Goal: Consume media (video, audio): Consume media (video, audio)

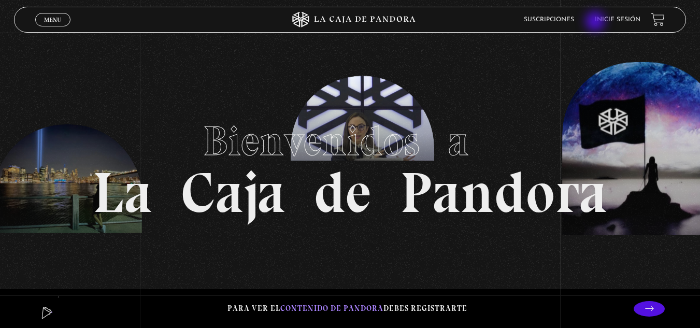
drag, startPoint x: 601, startPoint y: 21, endPoint x: 606, endPoint y: 21, distance: 5.7
click at [604, 21] on ul "Suscripciones Inicie sesión" at bounding box center [582, 19] width 117 height 16
click at [610, 22] on link "Inicie sesión" at bounding box center [618, 20] width 46 height 6
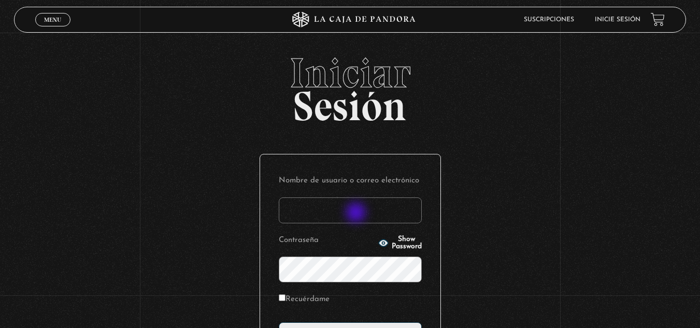
click at [357, 212] on input "Nombre de usuario o correo electrónico" at bounding box center [350, 210] width 143 height 26
type input "Bussoni"
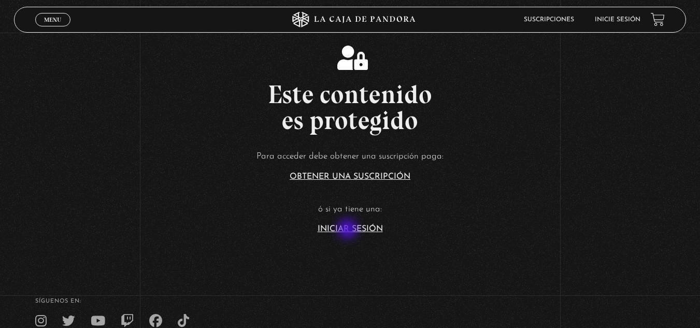
click at [349, 230] on link "Iniciar Sesión" at bounding box center [350, 229] width 65 height 8
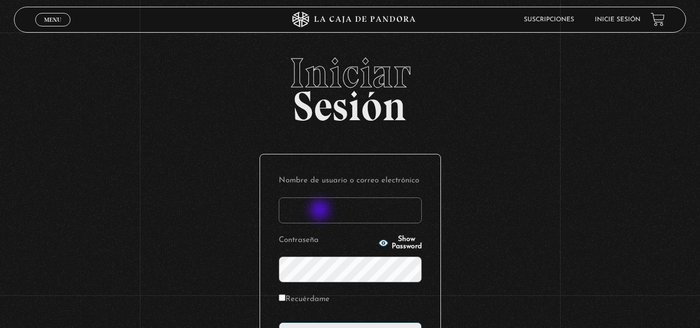
click at [321, 211] on input "Nombre de usuario o correo electrónico" at bounding box center [350, 210] width 143 height 26
click at [293, 212] on input "Nombre de usuario o correo electrónico" at bounding box center [350, 210] width 143 height 26
type input "bussoni"
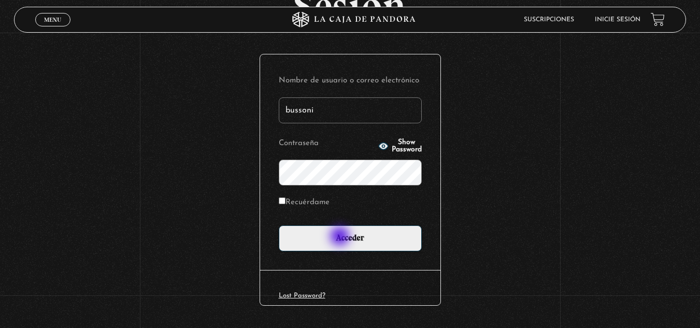
scroll to position [104, 0]
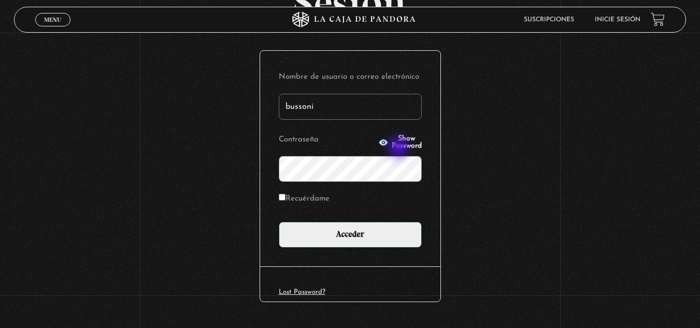
click at [402, 146] on p "Contraseña Show Password" at bounding box center [350, 157] width 143 height 50
click at [391, 135] on p "Contraseña Show Password" at bounding box center [350, 157] width 143 height 50
click at [389, 137] on button "Show Password" at bounding box center [400, 142] width 44 height 15
click at [121, 181] on div "Iniciar Sesión Nombre de usuario o correo electrónico bussoni Contraseña Hide P…" at bounding box center [350, 149] width 700 height 400
click at [330, 195] on label "Recuérdame" at bounding box center [304, 199] width 51 height 16
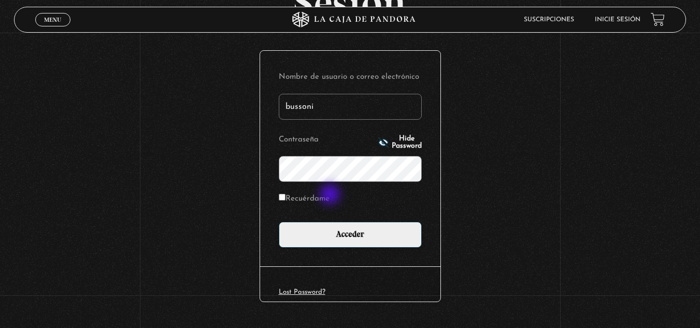
click at [286, 195] on input "Recuérdame" at bounding box center [282, 197] width 7 height 7
checkbox input "true"
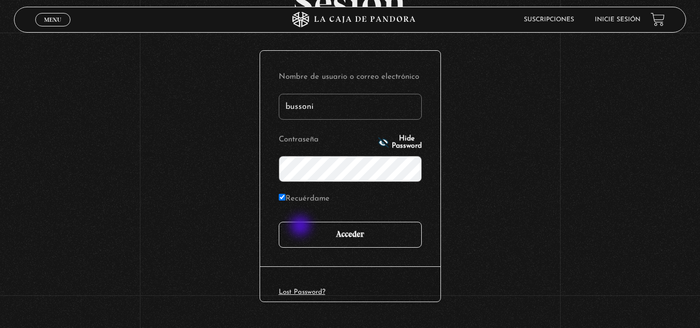
click at [302, 227] on input "Acceder" at bounding box center [350, 235] width 143 height 26
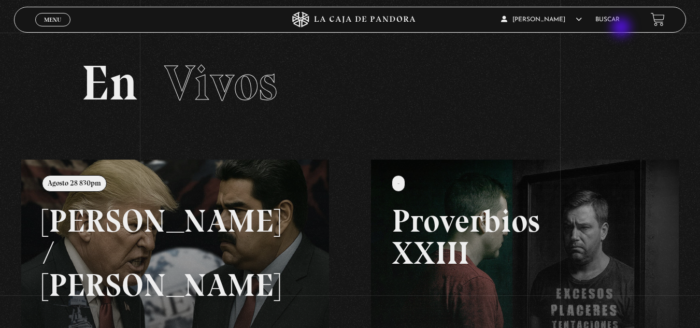
click at [622, 29] on div "Karina Chaves En vivos Pandora Centinelas Mi cuenta Salir Buscar" at bounding box center [560, 19] width 210 height 24
click at [619, 18] on li "Buscar" at bounding box center [607, 19] width 24 height 16
click at [619, 17] on link "Buscar" at bounding box center [607, 20] width 24 height 6
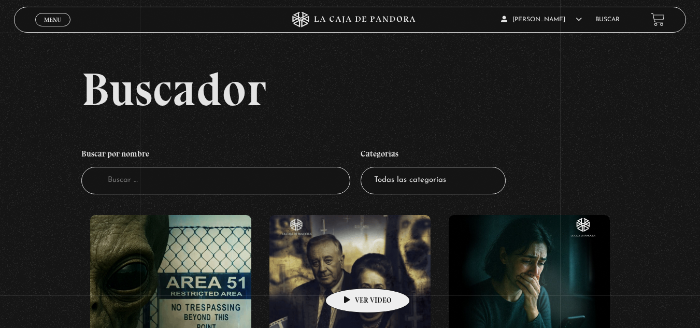
click at [351, 273] on figure at bounding box center [349, 308] width 161 height 187
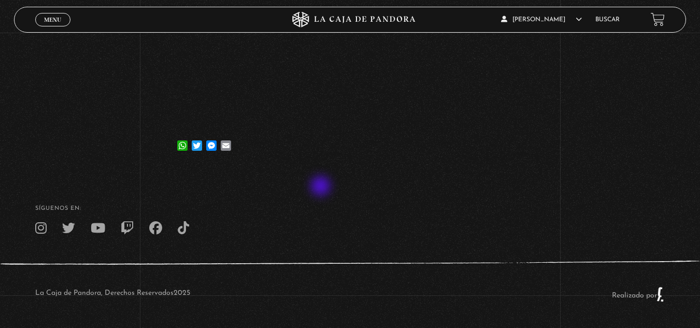
scroll to position [71, 0]
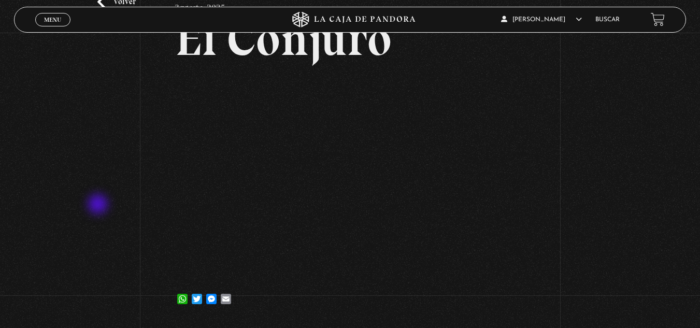
click at [96, 203] on div "Volver [DATE] [GEOGRAPHIC_DATA] WhatsApp Twitter Messenger Email" at bounding box center [350, 142] width 700 height 361
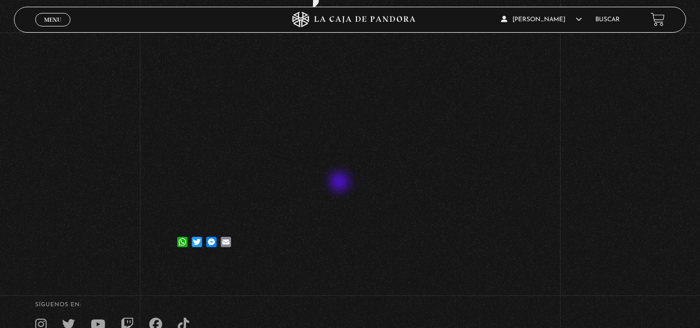
scroll to position [52, 0]
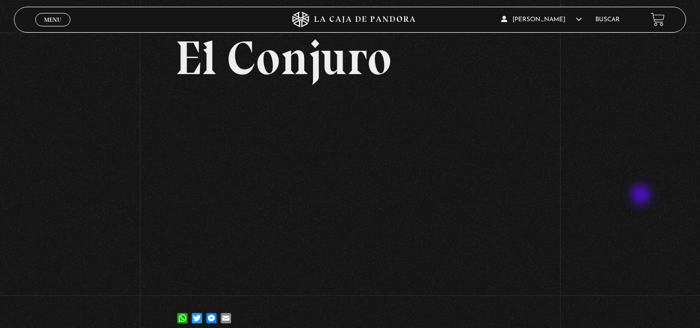
click at [642, 196] on div "Volver [DATE] [GEOGRAPHIC_DATA] WhatsApp Twitter Messenger Email" at bounding box center [350, 161] width 700 height 361
click at [610, 56] on div "Volver [DATE] [GEOGRAPHIC_DATA] WhatsApp Twitter Messenger Email" at bounding box center [350, 161] width 700 height 361
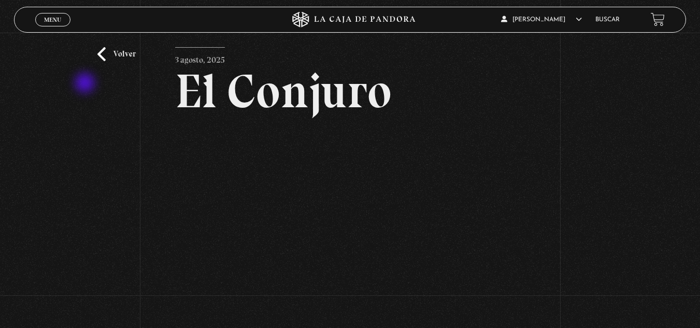
scroll to position [0, 0]
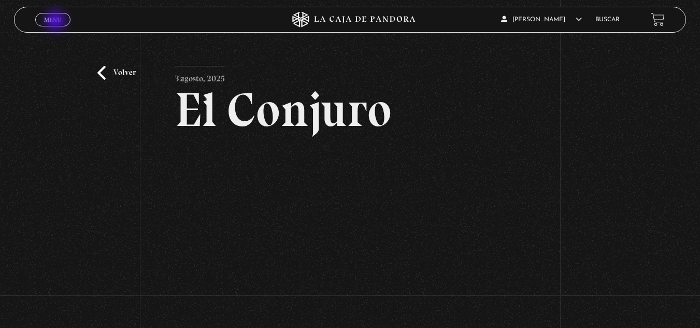
click at [56, 22] on span "Menu" at bounding box center [52, 20] width 17 height 6
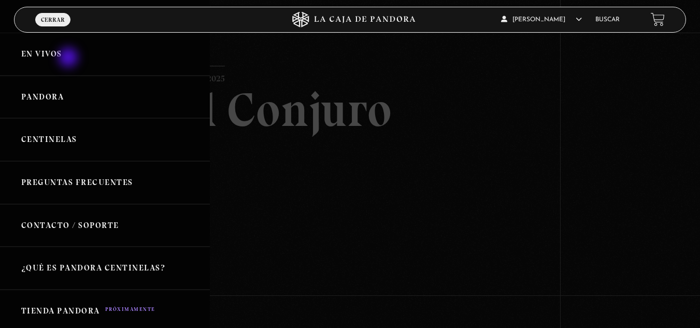
click at [69, 58] on link "En vivos" at bounding box center [105, 54] width 210 height 43
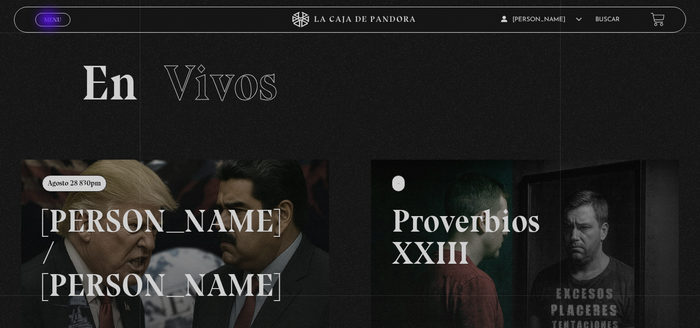
click at [50, 21] on span "Menu" at bounding box center [52, 20] width 17 height 6
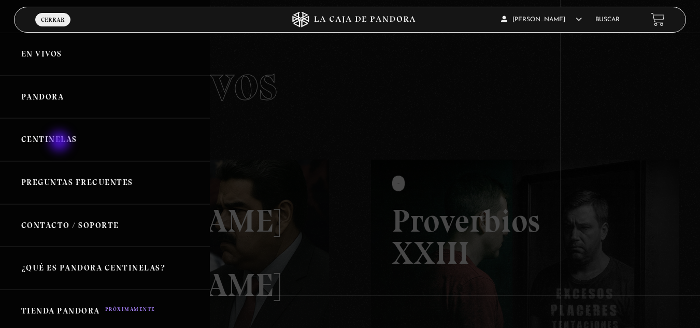
click at [61, 143] on link "Centinelas" at bounding box center [105, 139] width 210 height 43
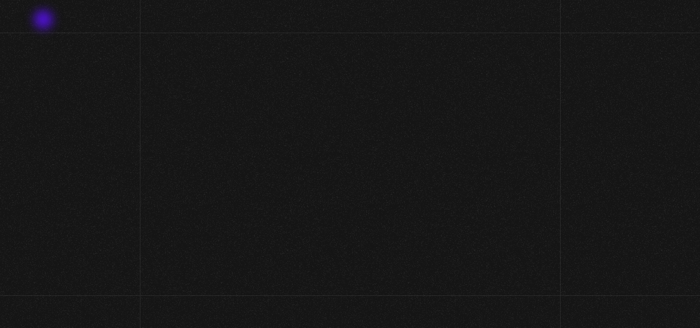
click at [45, 21] on span "Menu" at bounding box center [53, 20] width 17 height 6
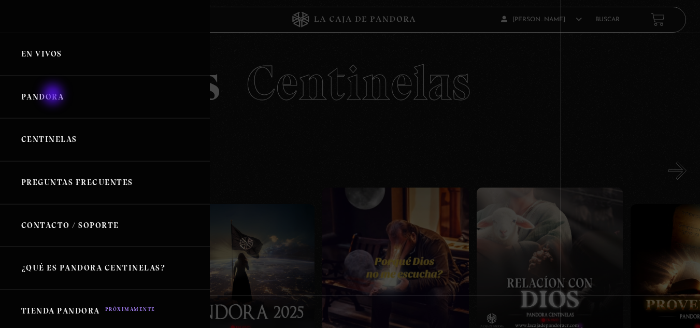
click at [53, 93] on link "Pandora" at bounding box center [105, 97] width 210 height 43
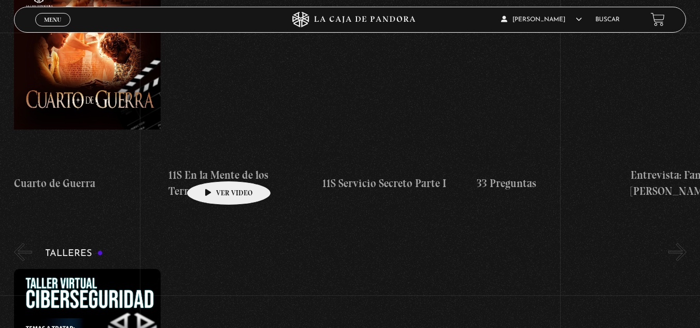
scroll to position [104, 0]
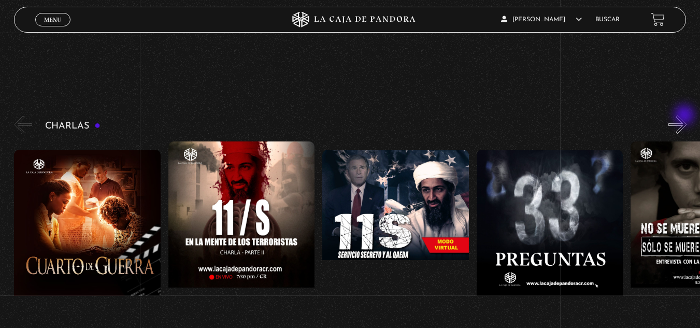
click at [686, 117] on button "»" at bounding box center [678, 125] width 18 height 18
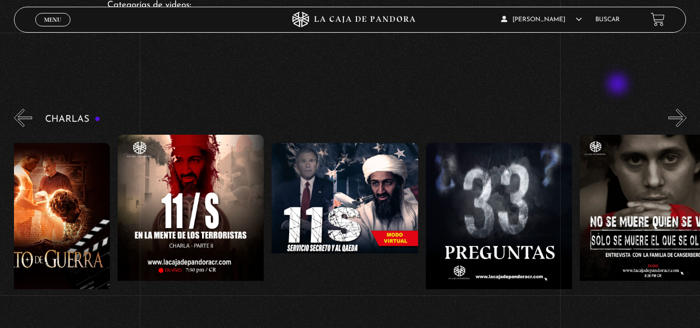
scroll to position [155, 0]
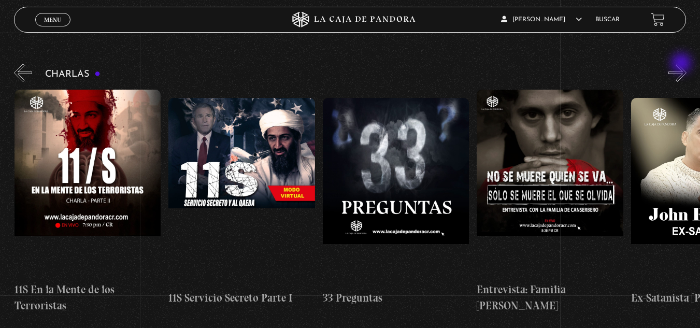
click at [683, 64] on button "»" at bounding box center [678, 73] width 18 height 18
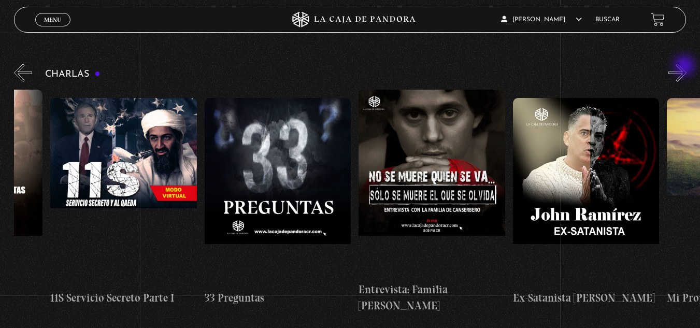
click at [686, 67] on button "»" at bounding box center [678, 73] width 18 height 18
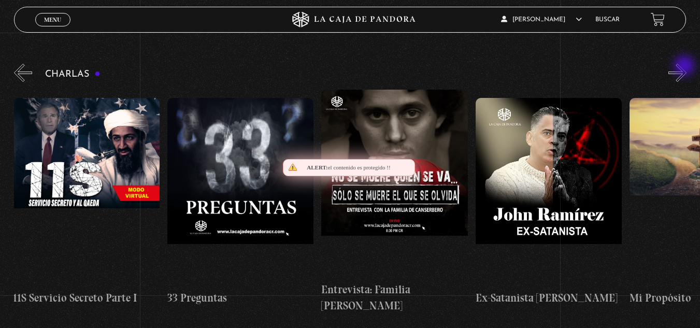
scroll to position [0, 386]
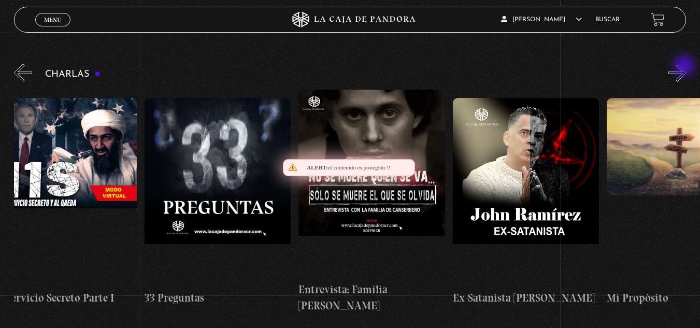
click at [686, 67] on button "»" at bounding box center [678, 73] width 18 height 18
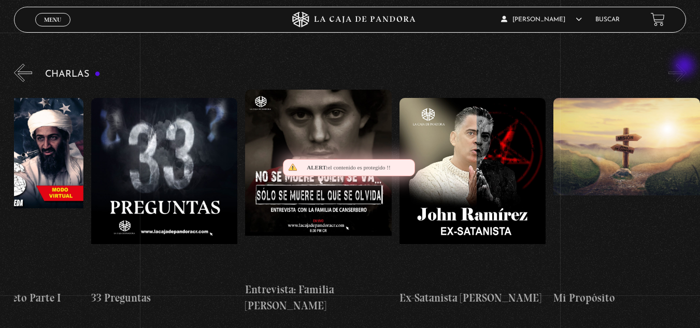
click at [686, 67] on button "»" at bounding box center [678, 73] width 18 height 18
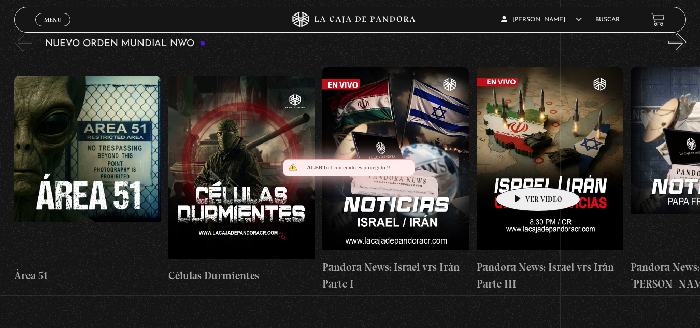
scroll to position [726, 0]
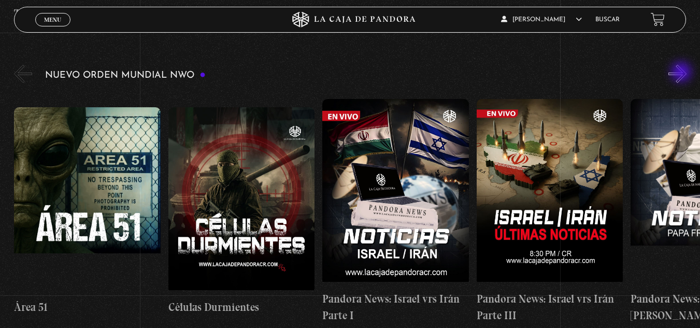
click at [683, 73] on button "»" at bounding box center [678, 74] width 18 height 18
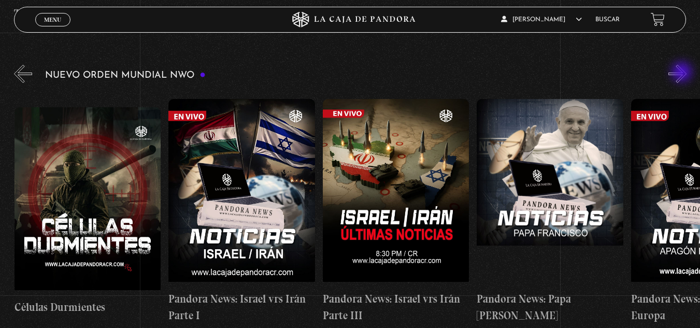
click at [683, 73] on button "»" at bounding box center [678, 74] width 18 height 18
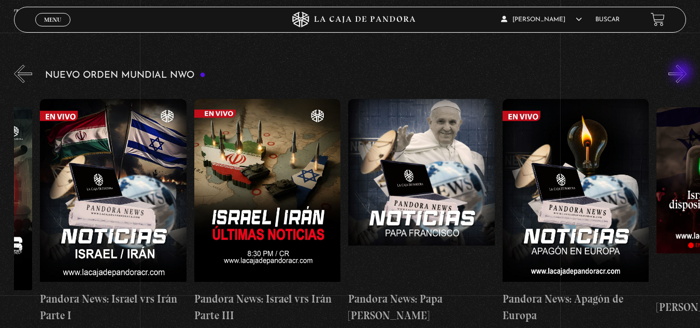
click at [683, 73] on button "»" at bounding box center [678, 74] width 18 height 18
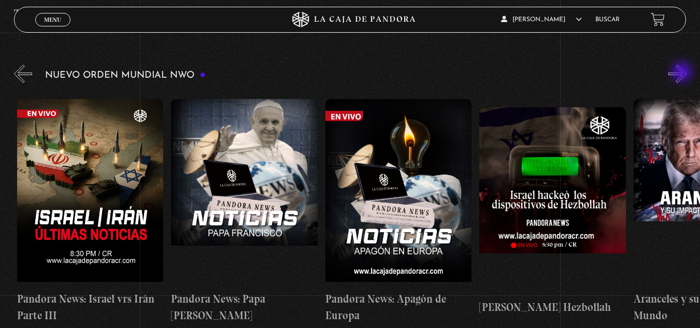
click at [683, 73] on button "»" at bounding box center [678, 74] width 18 height 18
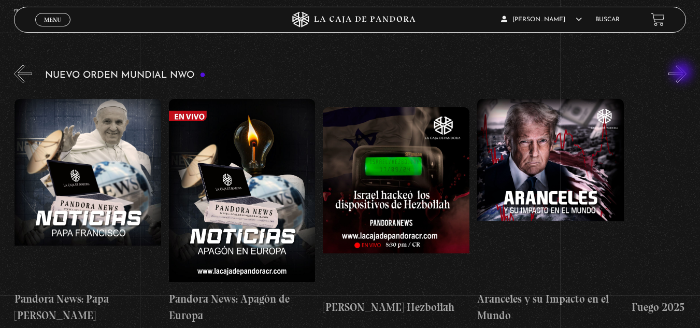
click at [683, 73] on button "»" at bounding box center [678, 74] width 18 height 18
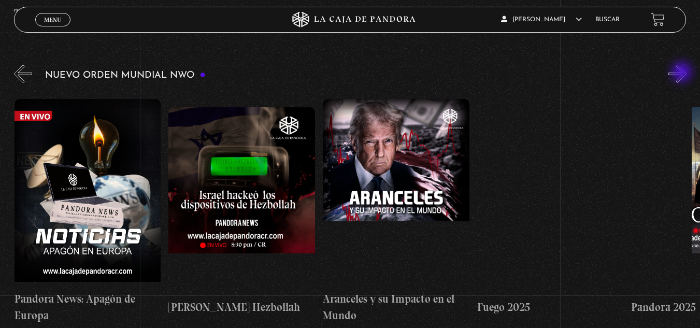
click at [683, 73] on button "»" at bounding box center [678, 74] width 18 height 18
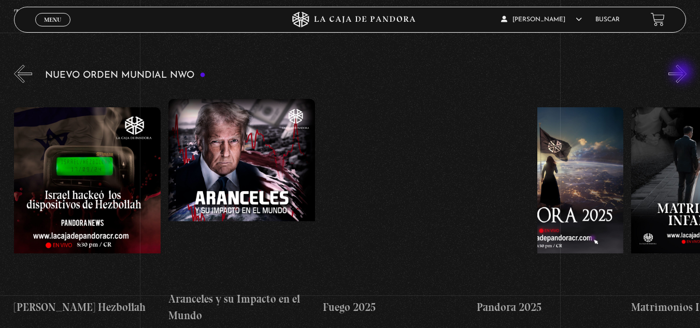
click at [683, 73] on button "»" at bounding box center [678, 74] width 18 height 18
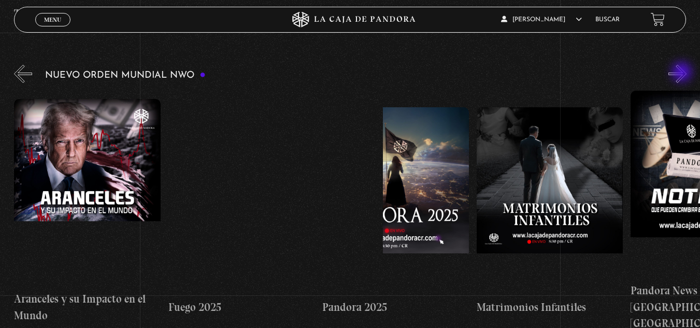
click at [683, 73] on button "»" at bounding box center [678, 74] width 18 height 18
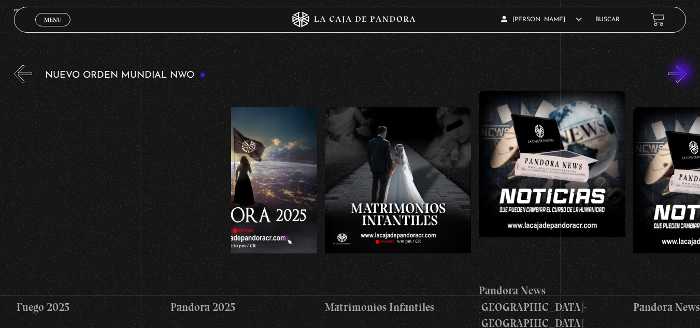
click at [683, 73] on button "»" at bounding box center [678, 74] width 18 height 18
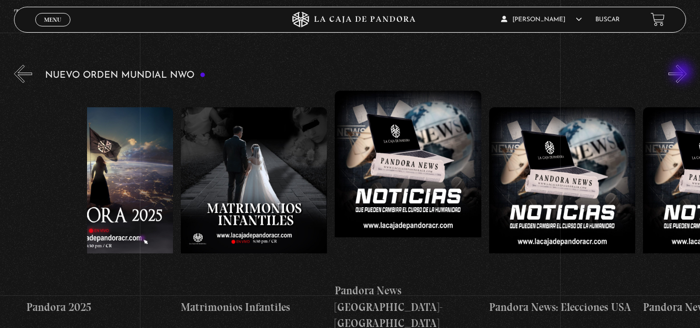
click at [683, 73] on button "»" at bounding box center [678, 74] width 18 height 18
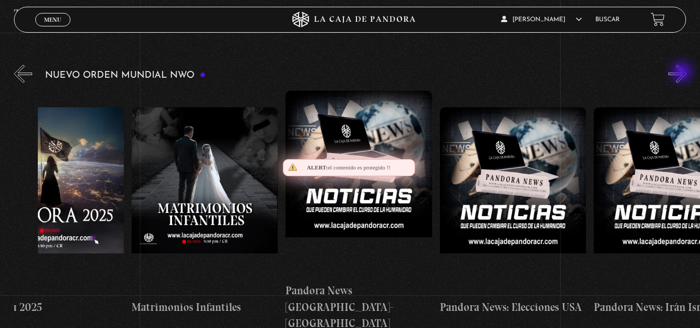
click at [683, 73] on button "»" at bounding box center [678, 74] width 18 height 18
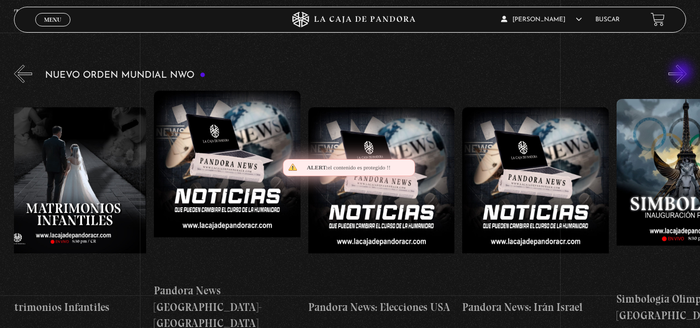
click at [683, 73] on button "»" at bounding box center [678, 74] width 18 height 18
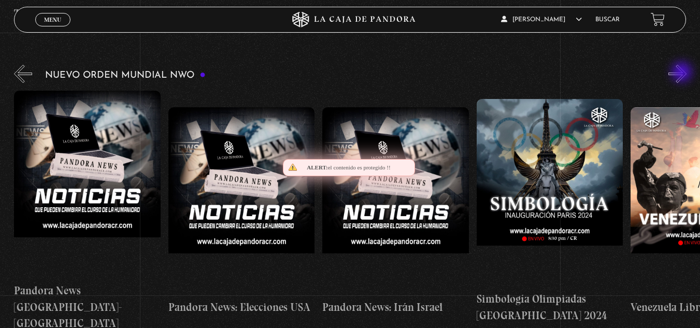
click at [683, 73] on button "»" at bounding box center [678, 74] width 18 height 18
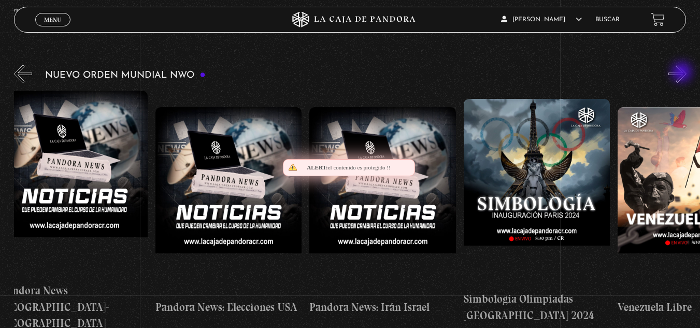
click at [683, 73] on button "»" at bounding box center [678, 74] width 18 height 18
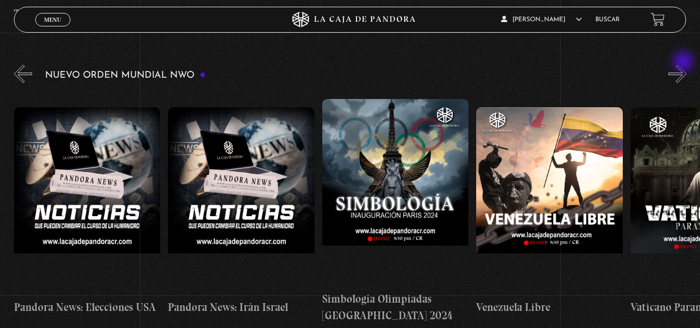
click at [685, 65] on button "»" at bounding box center [678, 74] width 18 height 18
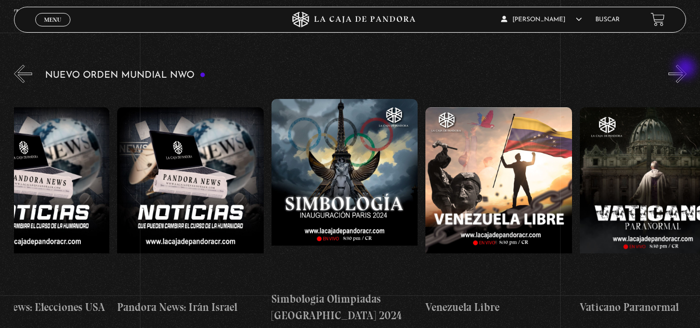
click at [687, 72] on button "»" at bounding box center [678, 74] width 18 height 18
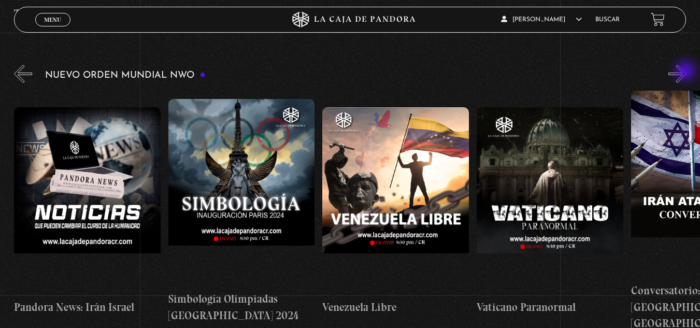
click at [687, 72] on button "»" at bounding box center [678, 74] width 18 height 18
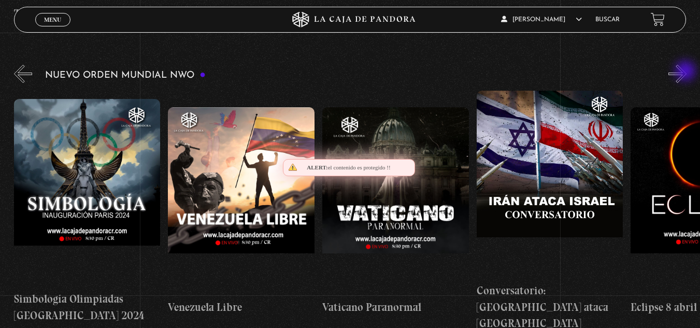
click at [687, 72] on button "»" at bounding box center [678, 74] width 18 height 18
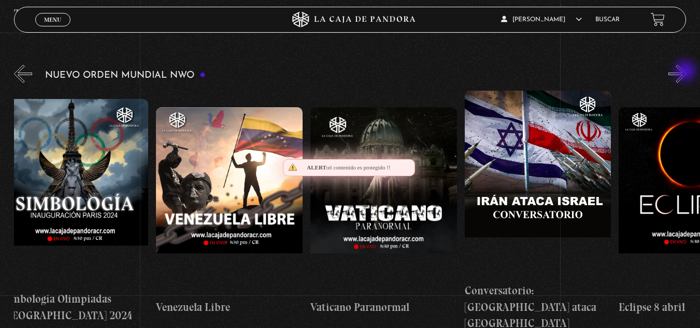
click at [687, 72] on button "»" at bounding box center [678, 74] width 18 height 18
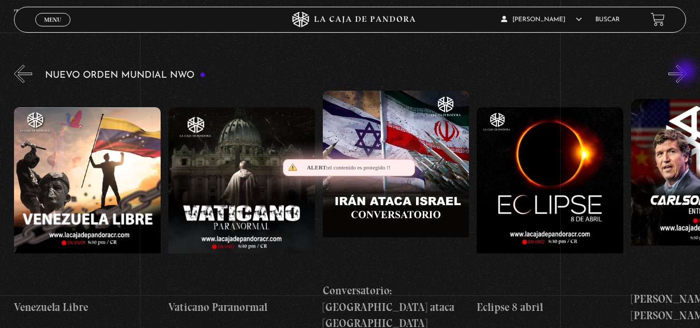
click at [687, 72] on button "»" at bounding box center [678, 74] width 18 height 18
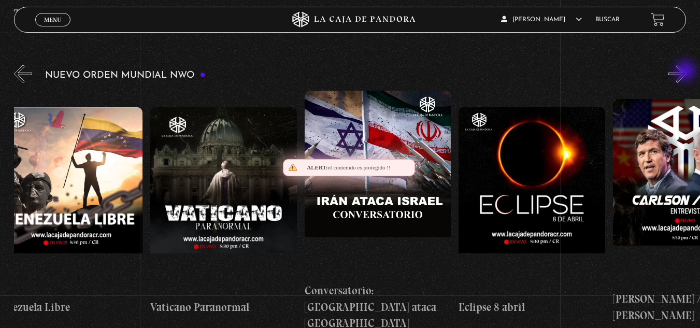
click at [687, 72] on button "»" at bounding box center [678, 74] width 18 height 18
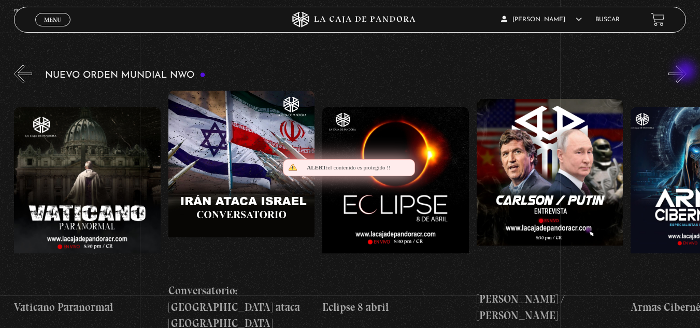
click at [687, 72] on button "»" at bounding box center [678, 74] width 18 height 18
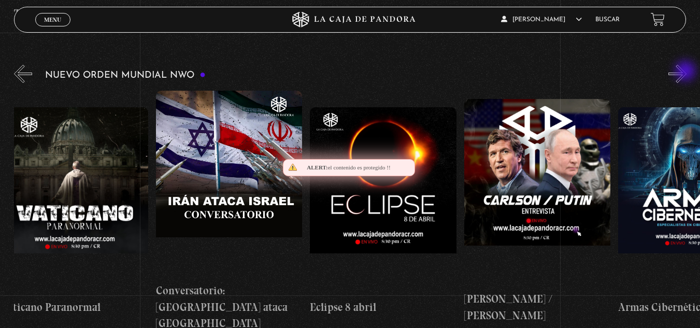
click at [687, 72] on button "»" at bounding box center [678, 74] width 18 height 18
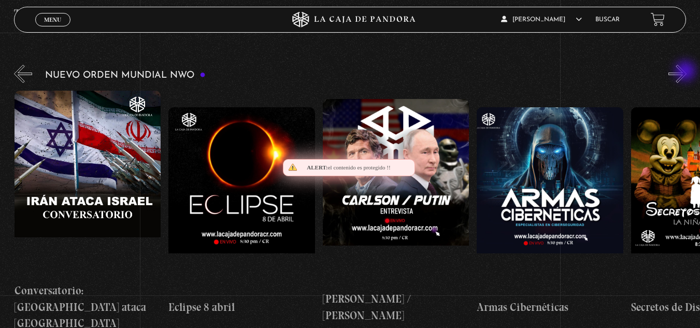
click at [687, 72] on button "»" at bounding box center [678, 74] width 18 height 18
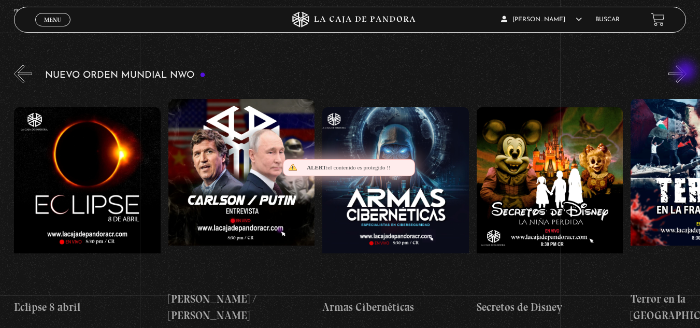
click at [687, 72] on button "»" at bounding box center [678, 74] width 18 height 18
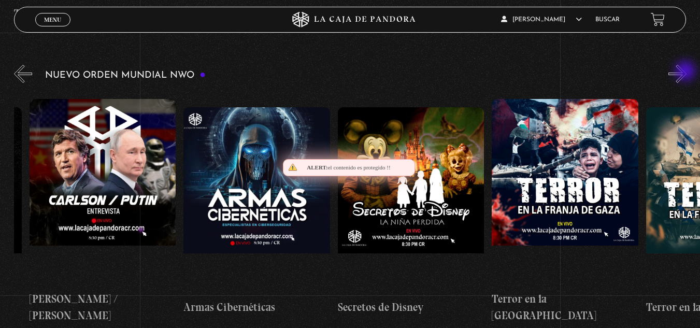
click at [687, 72] on button "»" at bounding box center [678, 74] width 18 height 18
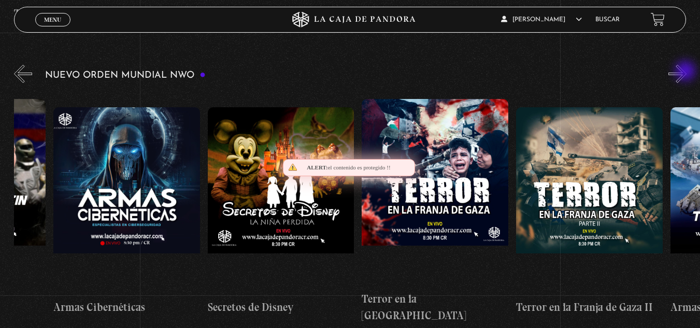
click at [687, 72] on button "»" at bounding box center [678, 74] width 18 height 18
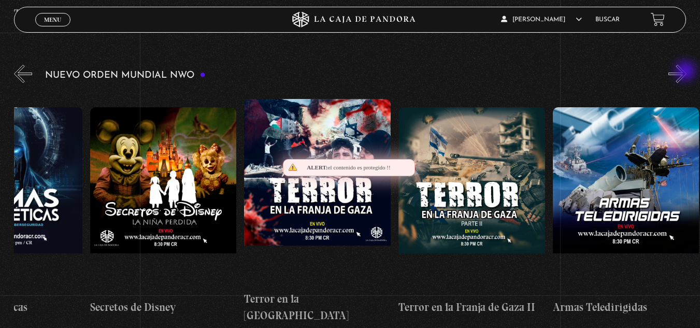
click at [687, 72] on button "»" at bounding box center [678, 74] width 18 height 18
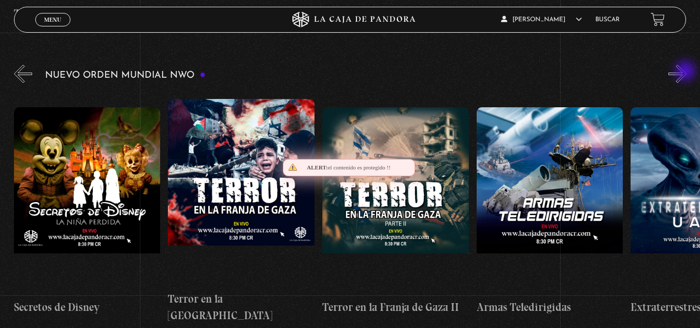
click at [687, 72] on button "»" at bounding box center [678, 74] width 18 height 18
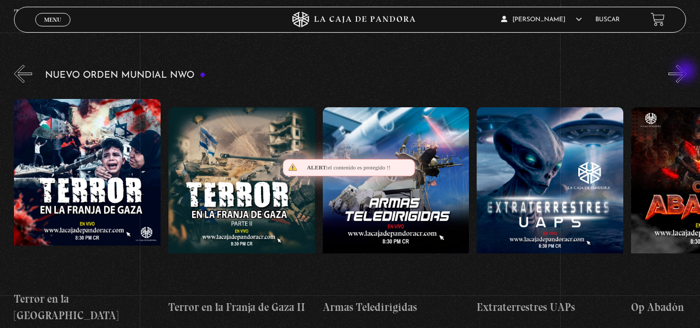
click at [687, 72] on button "»" at bounding box center [678, 74] width 18 height 18
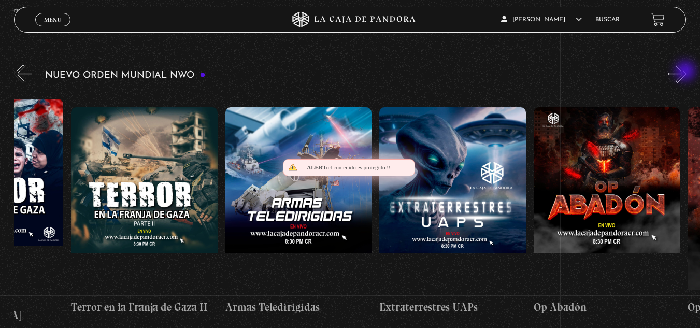
click at [687, 72] on button "»" at bounding box center [678, 74] width 18 height 18
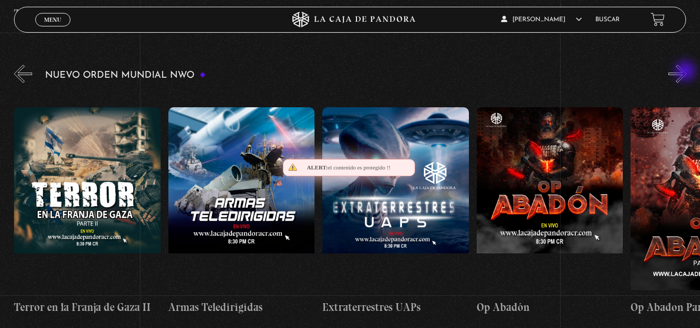
click at [687, 72] on button "»" at bounding box center [678, 74] width 18 height 18
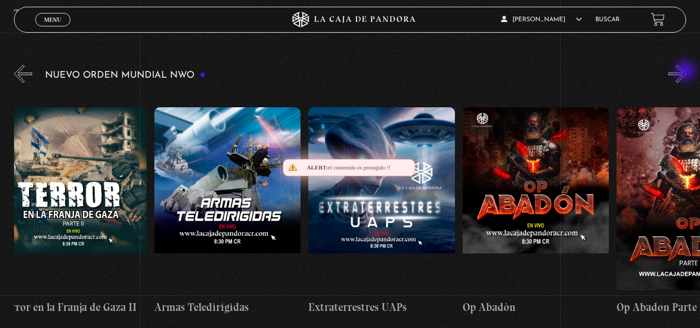
click at [687, 72] on button "»" at bounding box center [678, 74] width 18 height 18
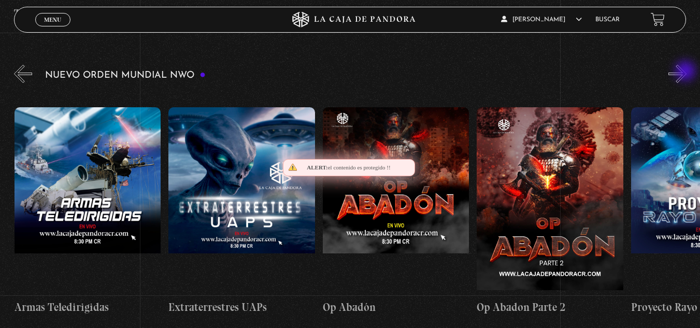
click at [687, 72] on button "»" at bounding box center [678, 74] width 18 height 18
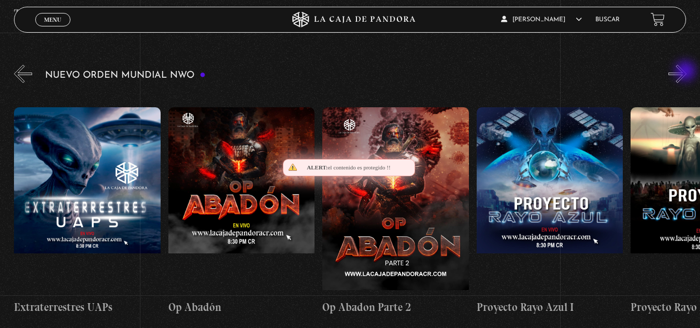
click at [687, 72] on button "»" at bounding box center [678, 74] width 18 height 18
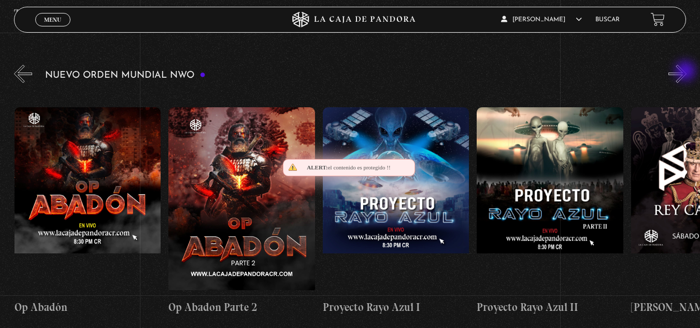
click at [687, 72] on button "»" at bounding box center [678, 74] width 18 height 18
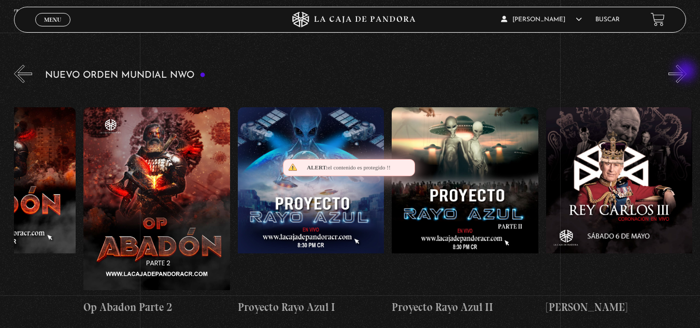
click at [687, 72] on button "»" at bounding box center [678, 74] width 18 height 18
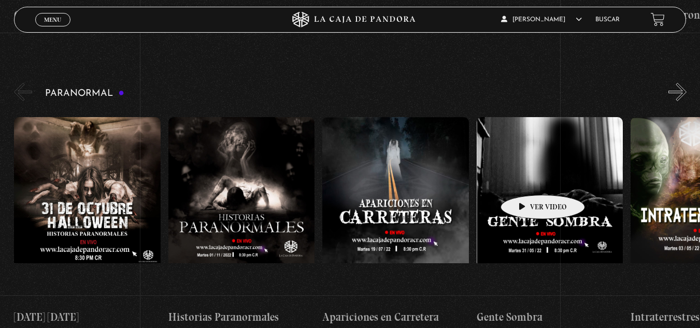
scroll to position [1036, 0]
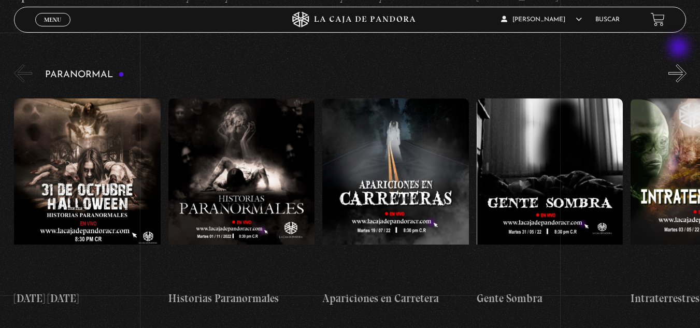
click at [680, 64] on button "»" at bounding box center [678, 73] width 18 height 18
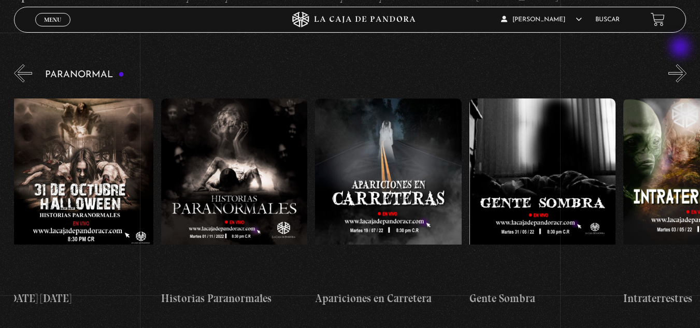
click at [681, 64] on button "»" at bounding box center [678, 73] width 18 height 18
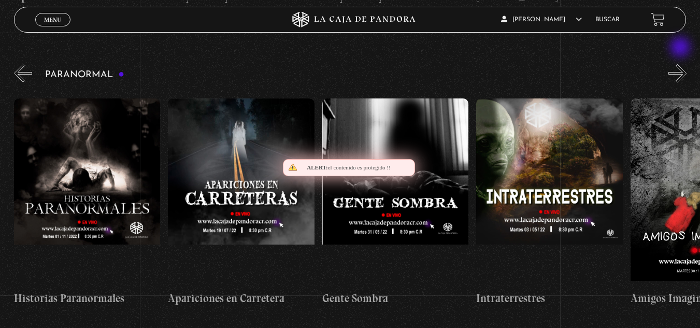
click at [681, 64] on button "»" at bounding box center [678, 73] width 18 height 18
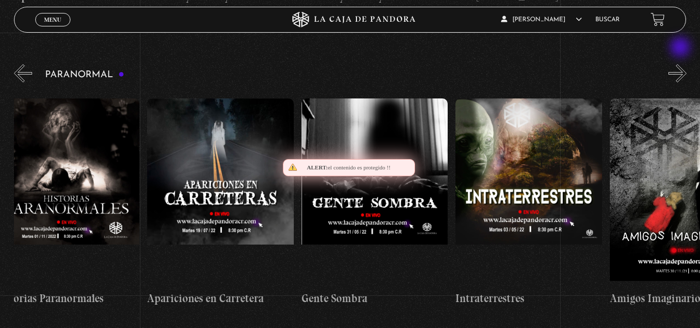
click at [681, 64] on button "»" at bounding box center [678, 73] width 18 height 18
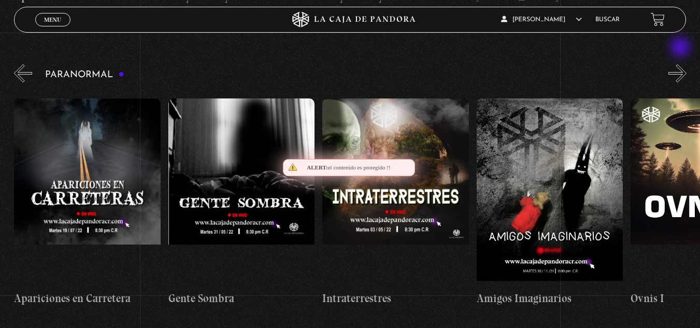
click at [681, 64] on button "»" at bounding box center [678, 73] width 18 height 18
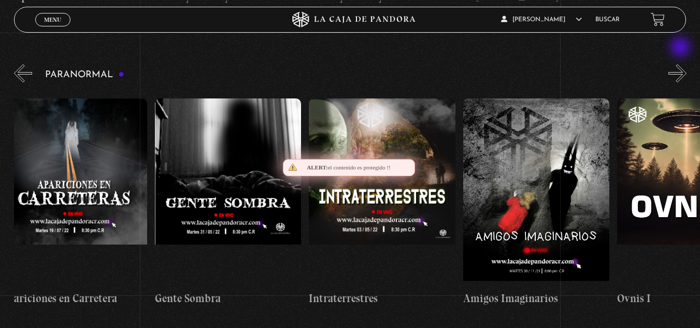
click at [681, 64] on button "»" at bounding box center [678, 73] width 18 height 18
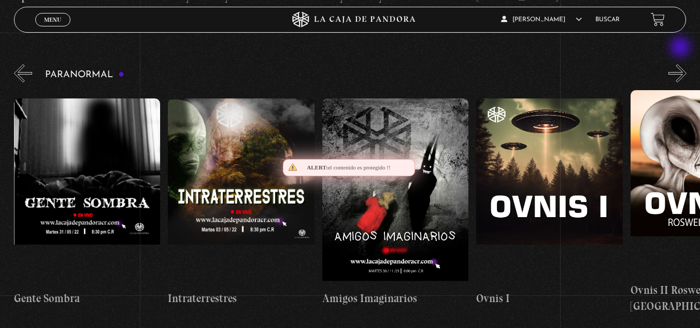
click at [681, 64] on button "»" at bounding box center [678, 73] width 18 height 18
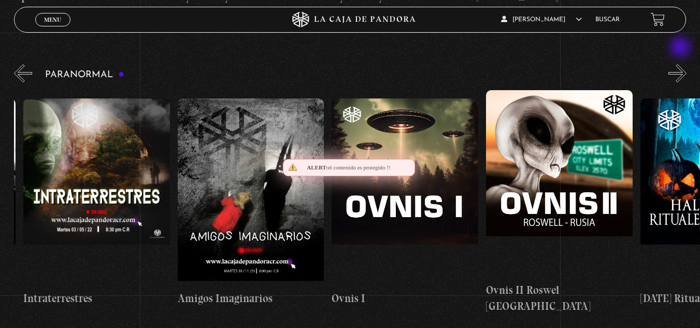
click at [681, 64] on button "»" at bounding box center [678, 73] width 18 height 18
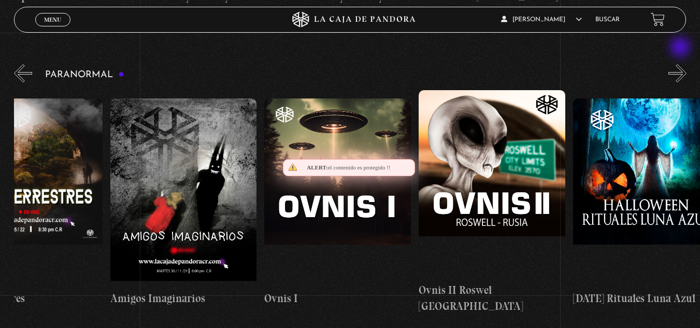
click at [681, 64] on button "»" at bounding box center [678, 73] width 18 height 18
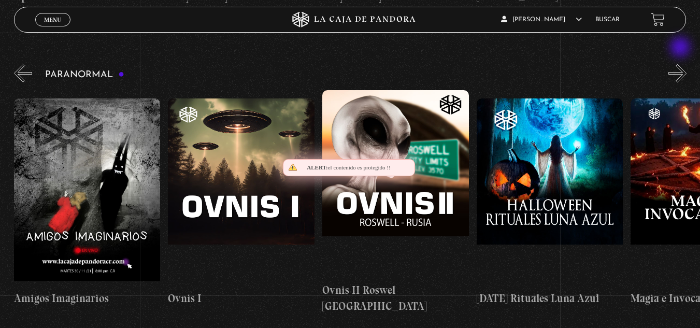
click at [681, 64] on button "»" at bounding box center [678, 73] width 18 height 18
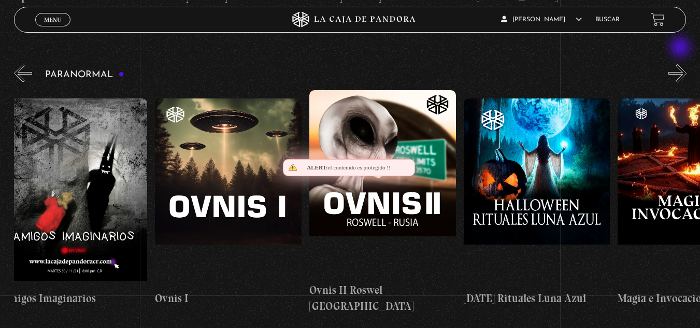
click at [681, 64] on button "»" at bounding box center [678, 73] width 18 height 18
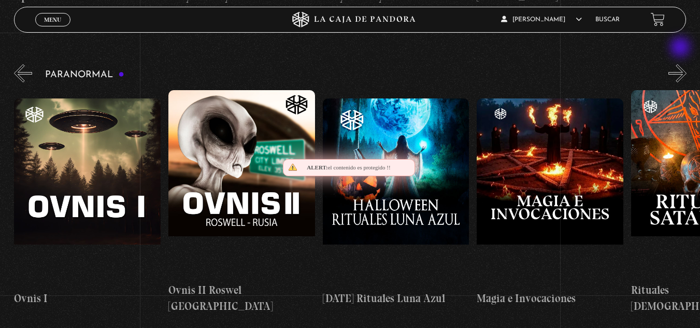
click at [681, 64] on button "»" at bounding box center [678, 73] width 18 height 18
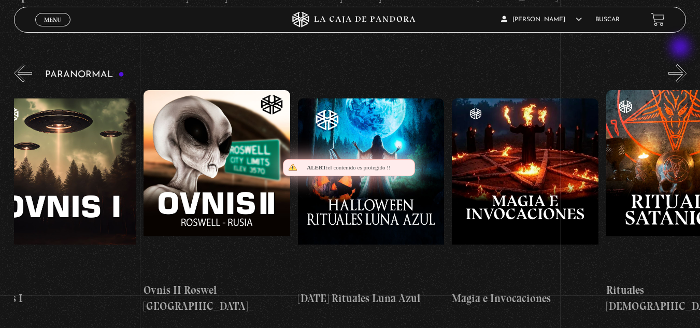
click at [681, 64] on button "»" at bounding box center [678, 73] width 18 height 18
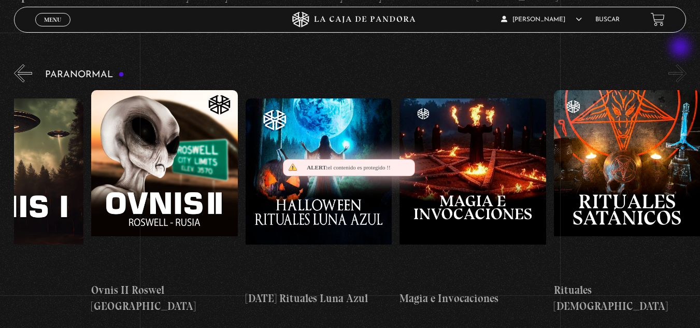
click at [681, 64] on button "»" at bounding box center [678, 73] width 18 height 18
click at [679, 64] on button "»" at bounding box center [678, 73] width 18 height 18
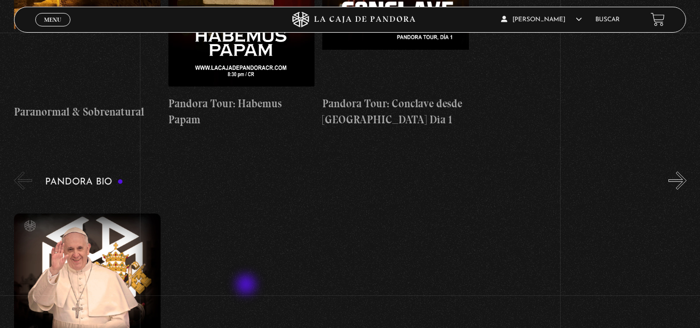
scroll to position [1607, 0]
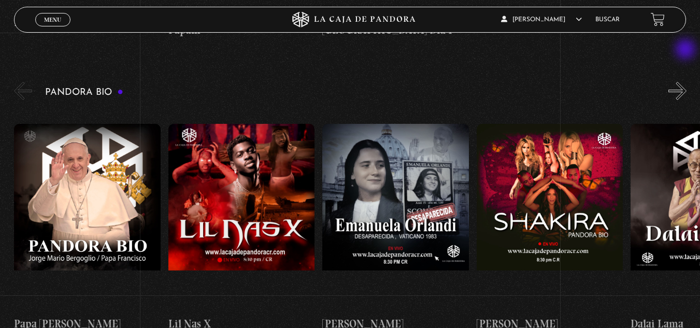
click at [687, 82] on button "»" at bounding box center [678, 91] width 18 height 18
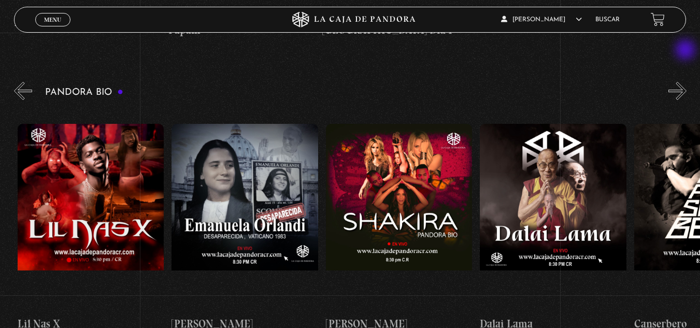
click at [687, 82] on button "»" at bounding box center [678, 91] width 18 height 18
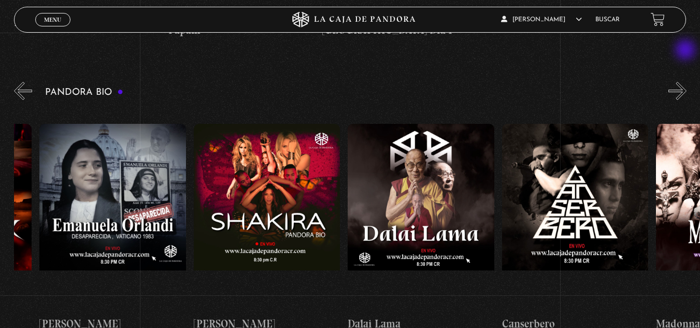
click at [687, 82] on button "»" at bounding box center [678, 91] width 18 height 18
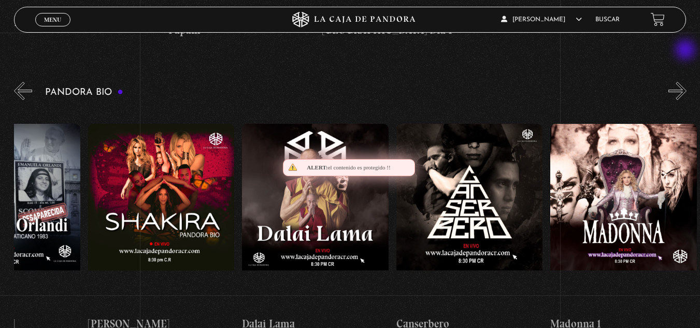
click at [687, 82] on button "»" at bounding box center [678, 91] width 18 height 18
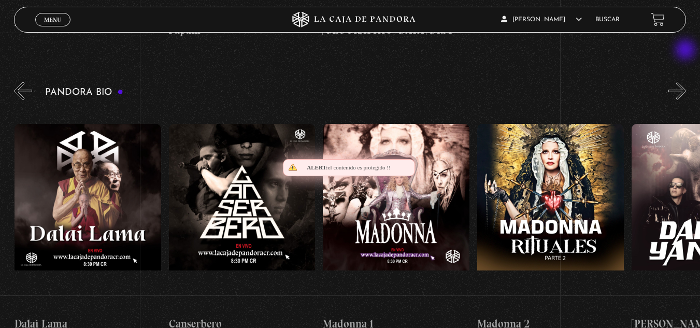
scroll to position [0, 617]
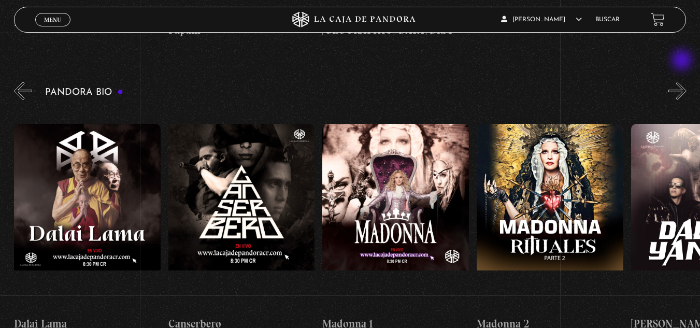
click at [683, 82] on button "»" at bounding box center [678, 91] width 18 height 18
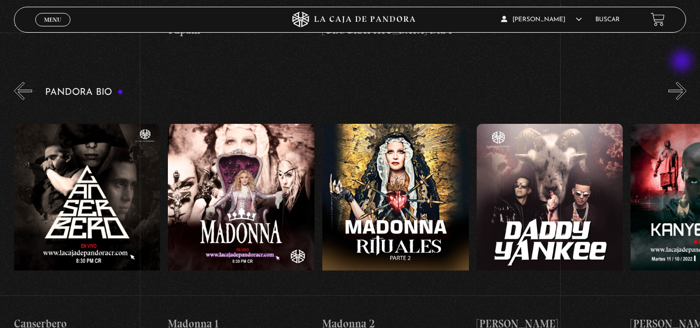
click at [683, 82] on button "»" at bounding box center [678, 91] width 18 height 18
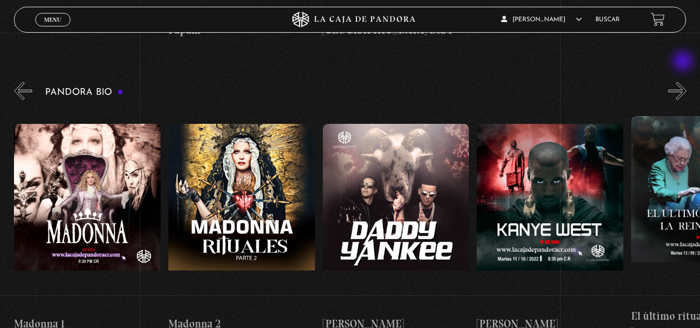
click at [684, 82] on button "»" at bounding box center [678, 91] width 18 height 18
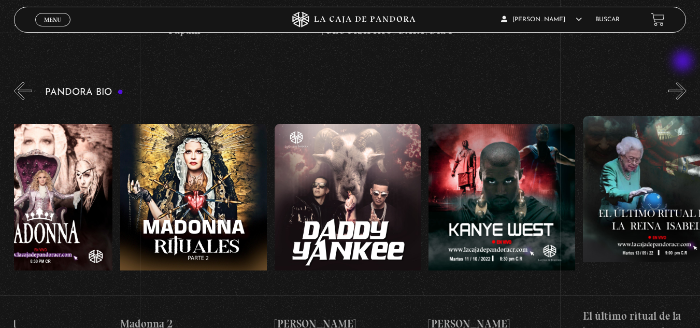
click at [684, 82] on button "»" at bounding box center [678, 91] width 18 height 18
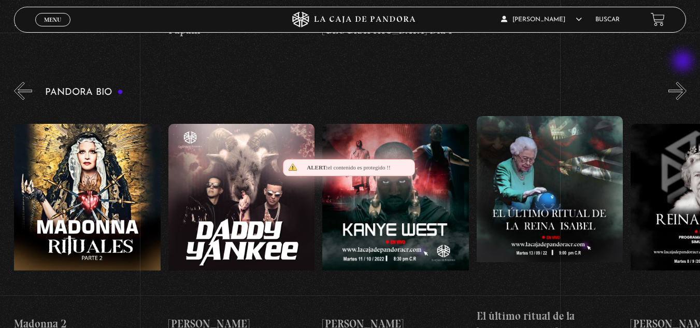
click at [684, 82] on button "»" at bounding box center [678, 91] width 18 height 18
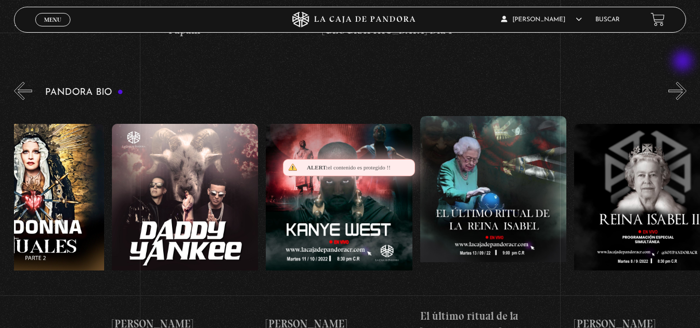
click at [684, 82] on button "»" at bounding box center [678, 91] width 18 height 18
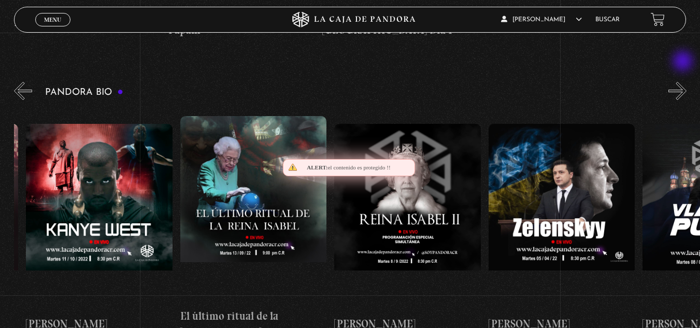
click at [684, 82] on button "»" at bounding box center [678, 91] width 18 height 18
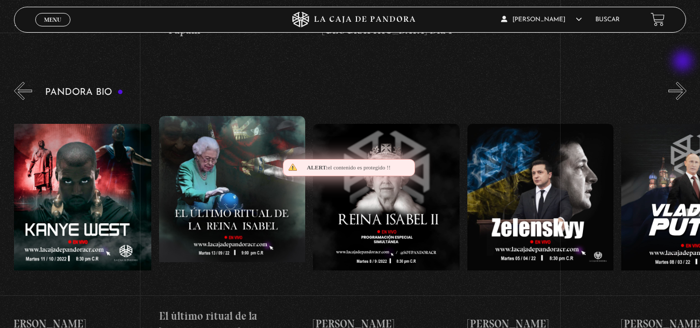
click at [684, 82] on button "»" at bounding box center [678, 91] width 18 height 18
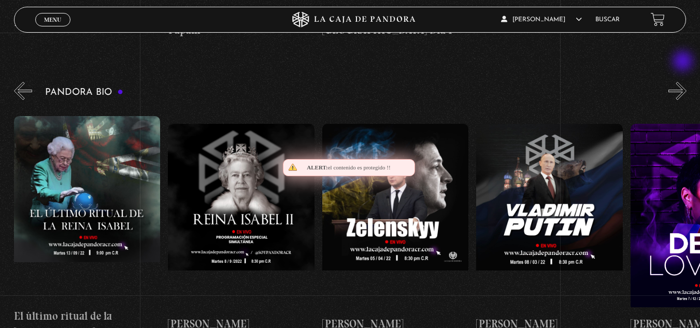
click at [684, 82] on button "»" at bounding box center [678, 91] width 18 height 18
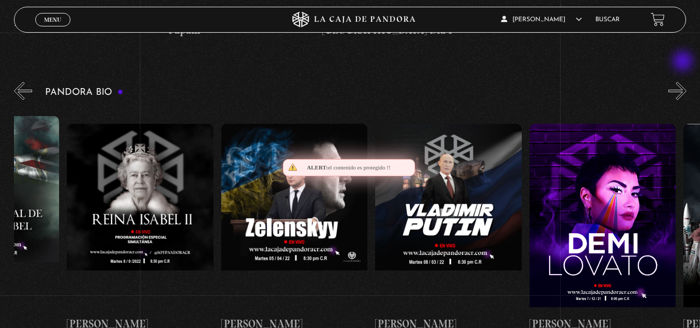
click at [684, 82] on button "»" at bounding box center [678, 91] width 18 height 18
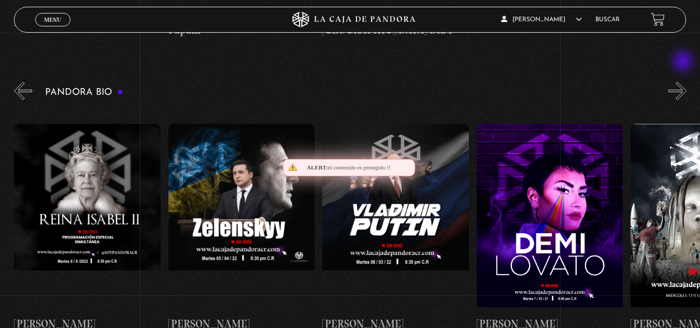
click at [684, 82] on button "»" at bounding box center [678, 91] width 18 height 18
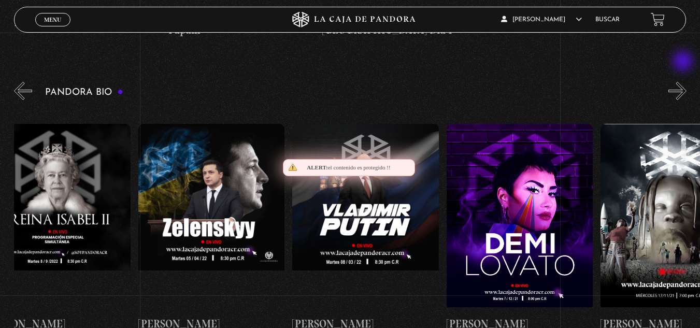
click at [684, 82] on button "»" at bounding box center [678, 91] width 18 height 18
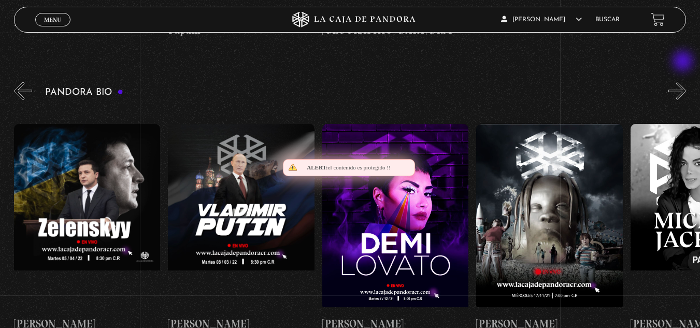
click at [684, 82] on button "»" at bounding box center [678, 91] width 18 height 18
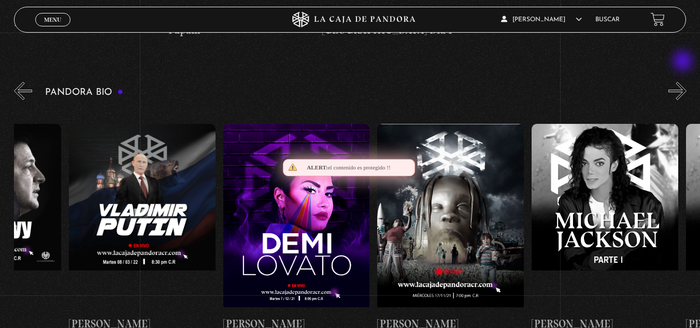
click at [684, 82] on button "»" at bounding box center [678, 91] width 18 height 18
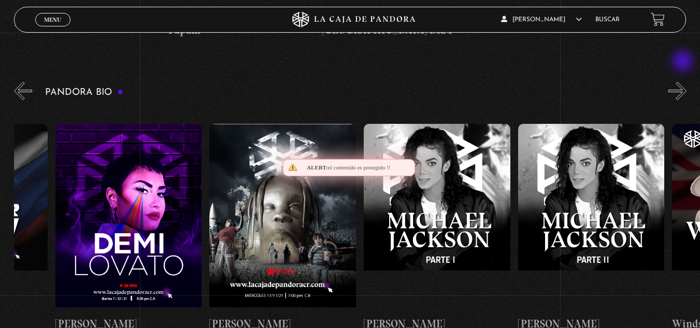
click at [684, 82] on button "»" at bounding box center [678, 91] width 18 height 18
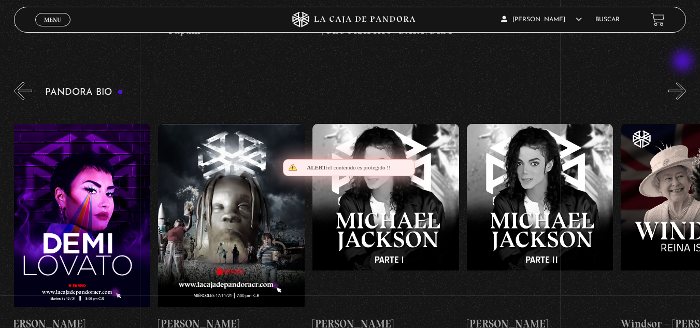
click at [684, 82] on button "»" at bounding box center [678, 91] width 18 height 18
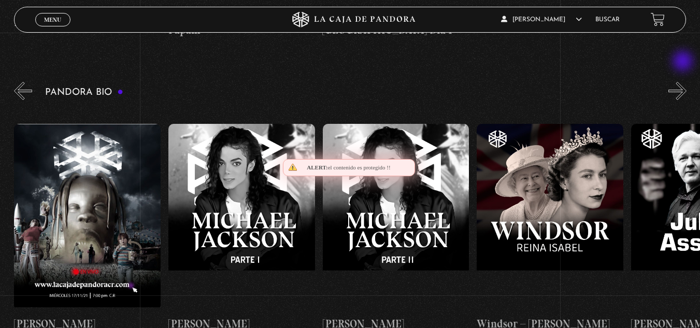
click at [684, 82] on button "»" at bounding box center [678, 91] width 18 height 18
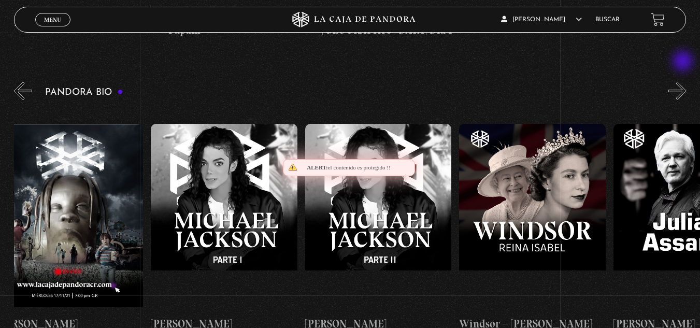
click at [684, 82] on button "»" at bounding box center [678, 91] width 18 height 18
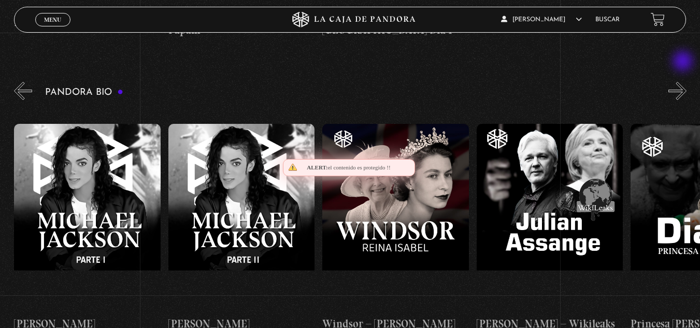
click at [684, 82] on button "»" at bounding box center [678, 91] width 18 height 18
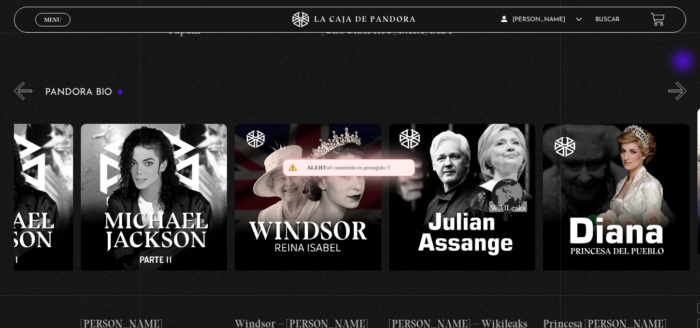
click at [684, 82] on button "»" at bounding box center [678, 91] width 18 height 18
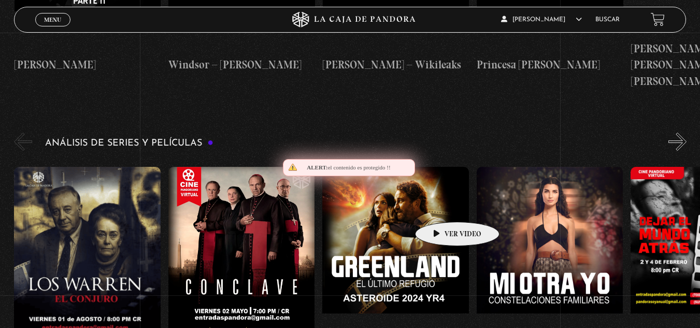
scroll to position [1918, 0]
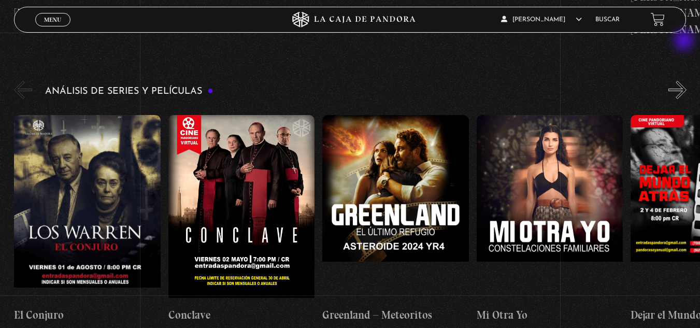
click at [685, 81] on button "»" at bounding box center [678, 90] width 18 height 18
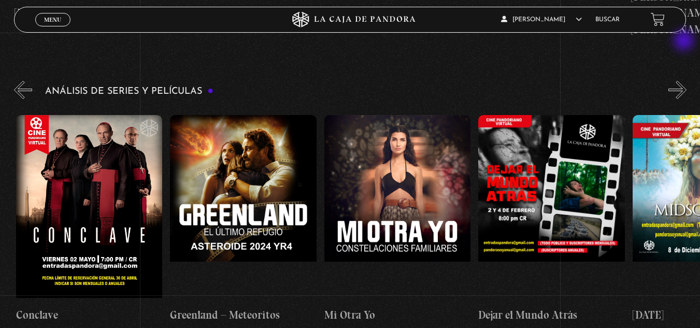
click at [685, 81] on button "»" at bounding box center [678, 90] width 18 height 18
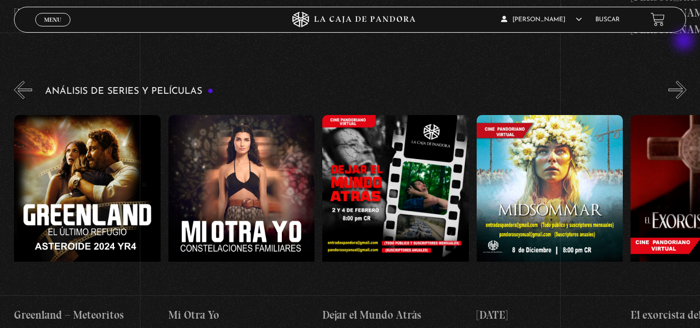
click at [685, 81] on button "»" at bounding box center [678, 90] width 18 height 18
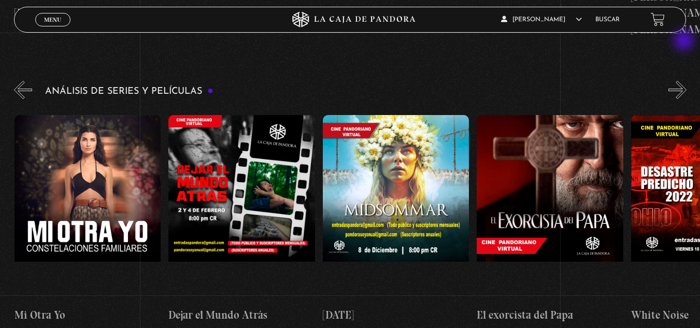
scroll to position [0, 463]
click at [685, 81] on button "»" at bounding box center [678, 90] width 18 height 18
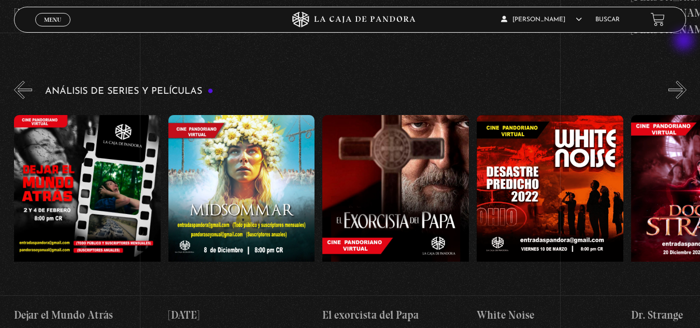
click at [685, 81] on button "»" at bounding box center [678, 90] width 18 height 18
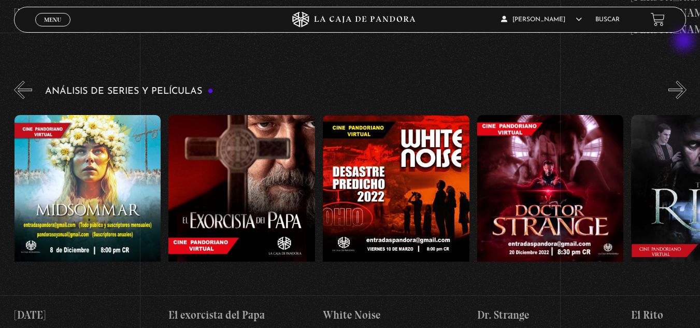
click at [685, 81] on button "»" at bounding box center [678, 90] width 18 height 18
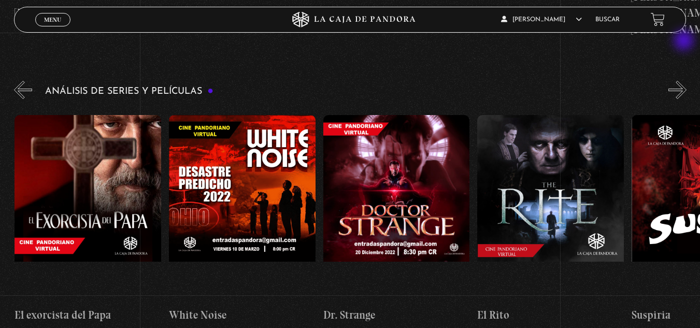
click at [685, 81] on button "»" at bounding box center [678, 90] width 18 height 18
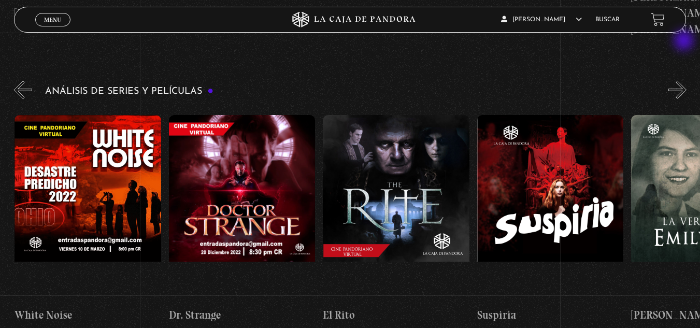
scroll to position [0, 1080]
click at [685, 81] on button "»" at bounding box center [678, 90] width 18 height 18
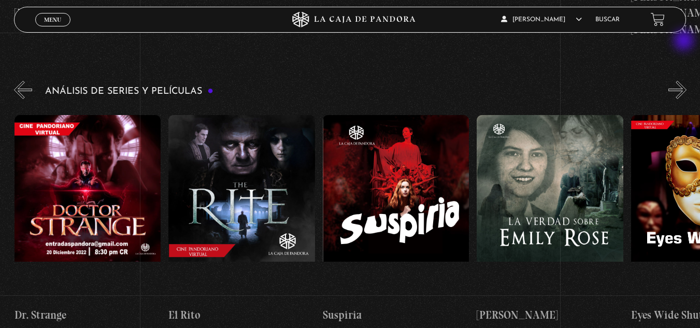
click at [685, 81] on button "»" at bounding box center [678, 90] width 18 height 18
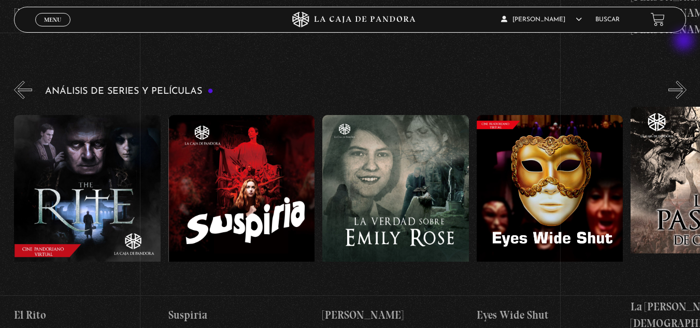
click at [685, 81] on button "»" at bounding box center [678, 90] width 18 height 18
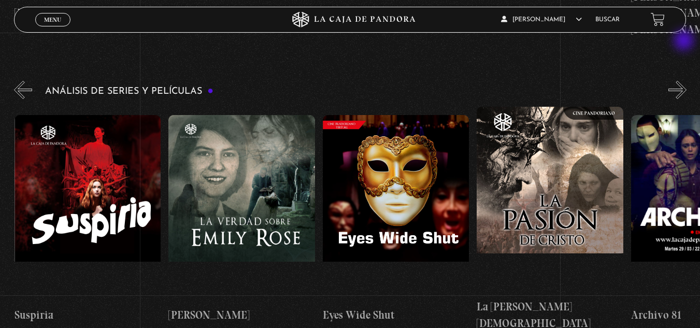
click at [685, 81] on button "»" at bounding box center [678, 90] width 18 height 18
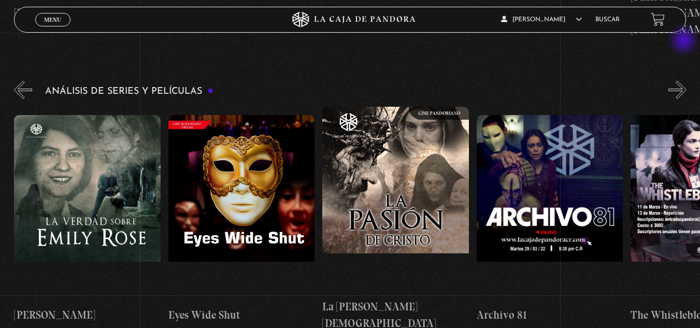
click at [685, 81] on button "»" at bounding box center [678, 90] width 18 height 18
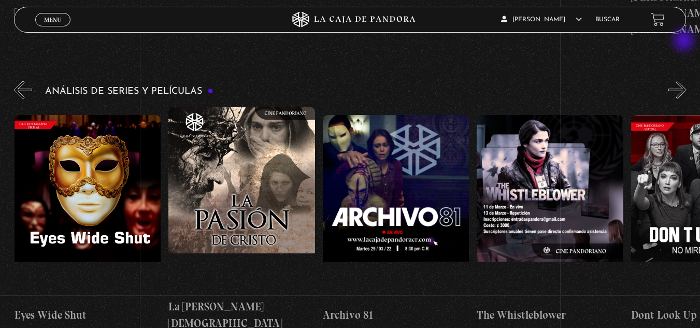
scroll to position [0, 1851]
click at [685, 81] on button "»" at bounding box center [678, 90] width 18 height 18
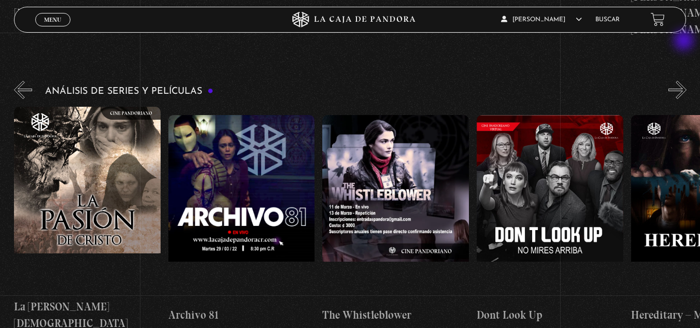
click at [685, 81] on button "»" at bounding box center [678, 90] width 18 height 18
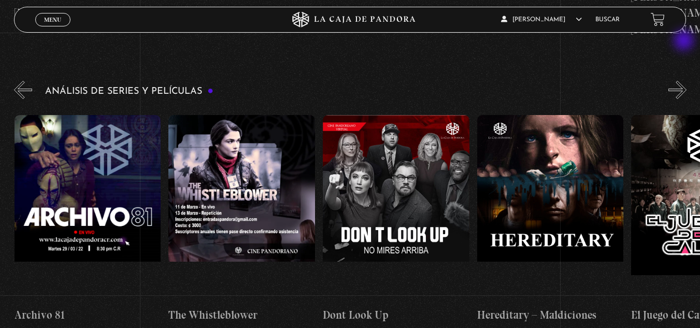
click at [685, 81] on button "»" at bounding box center [678, 90] width 18 height 18
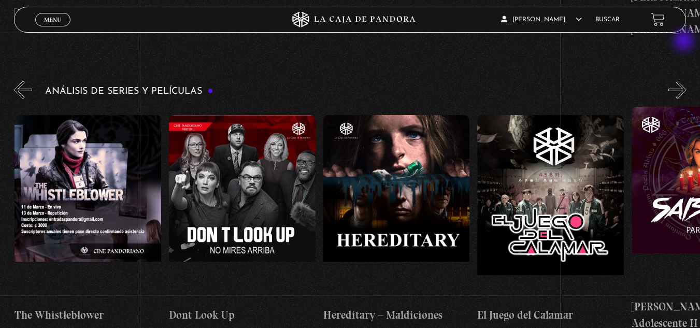
click at [685, 81] on button "»" at bounding box center [678, 90] width 18 height 18
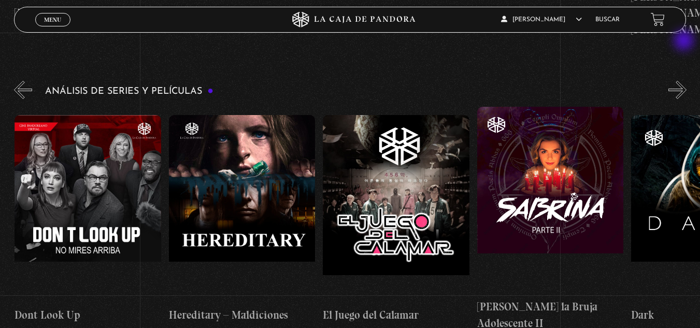
click at [685, 81] on button "»" at bounding box center [678, 90] width 18 height 18
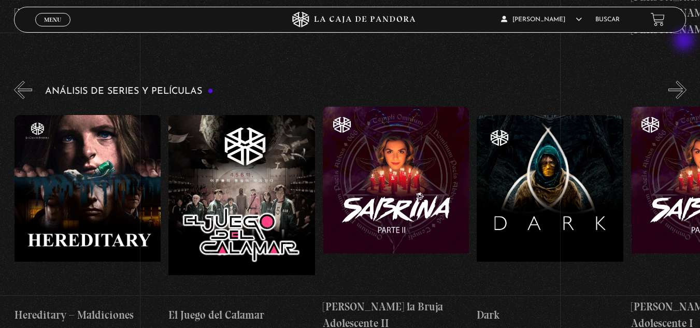
click at [685, 81] on button "»" at bounding box center [678, 90] width 18 height 18
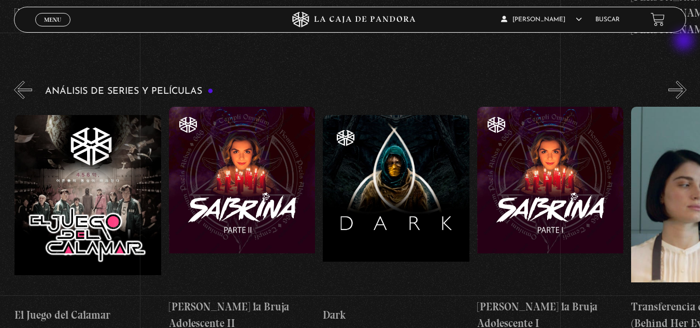
click at [685, 81] on button "»" at bounding box center [678, 90] width 18 height 18
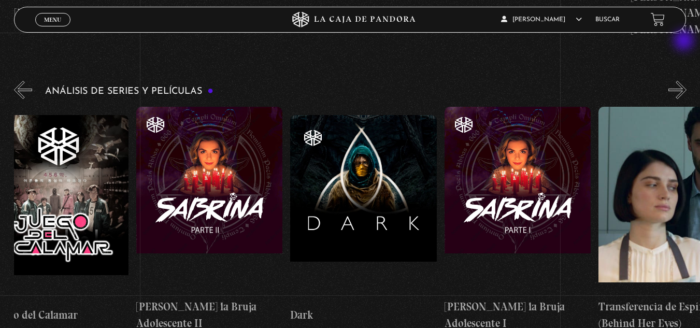
scroll to position [0, 2853]
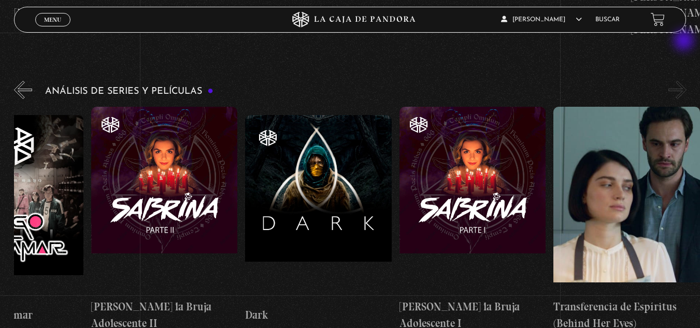
click at [685, 81] on button "»" at bounding box center [678, 90] width 18 height 18
click at [20, 81] on button "«" at bounding box center [23, 90] width 18 height 18
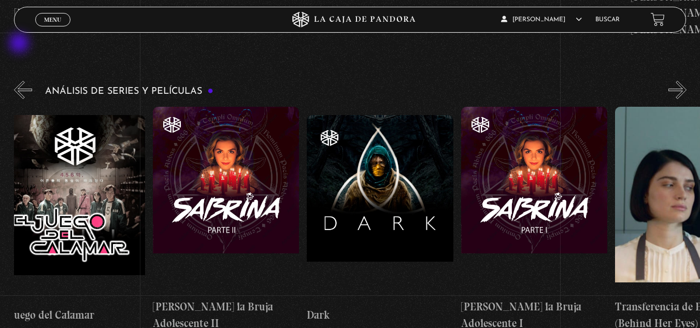
scroll to position [0, 2776]
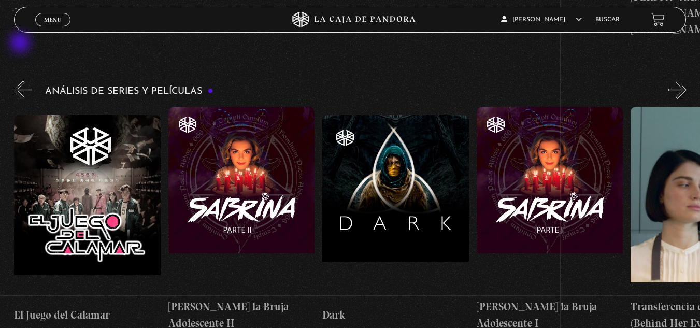
click at [21, 81] on button "«" at bounding box center [23, 90] width 18 height 18
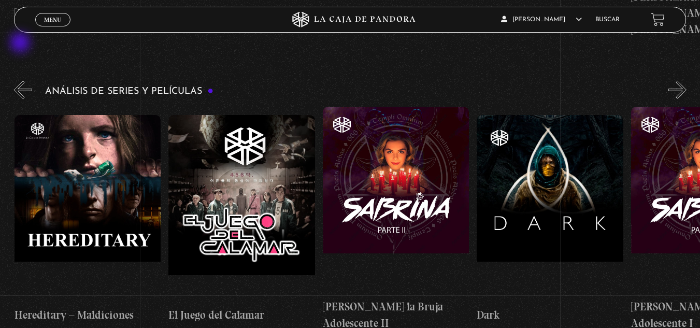
click at [21, 81] on button "«" at bounding box center [23, 90] width 18 height 18
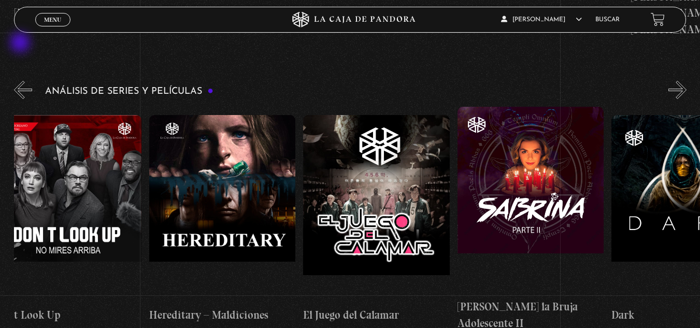
click at [21, 81] on button "«" at bounding box center [23, 90] width 18 height 18
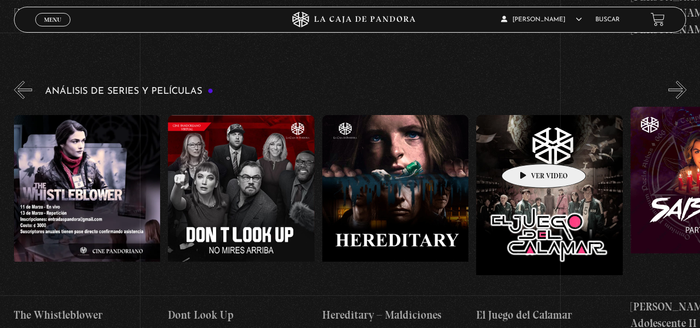
click at [528, 148] on figure at bounding box center [549, 208] width 147 height 187
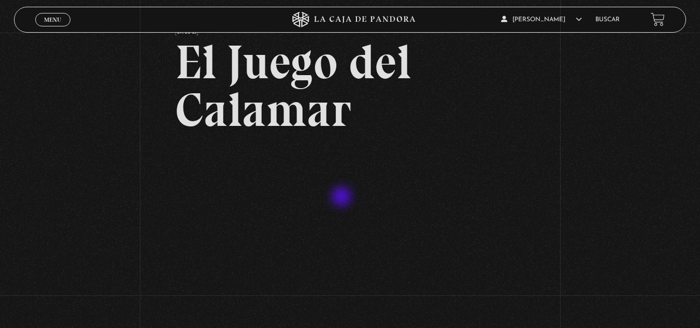
scroll to position [104, 0]
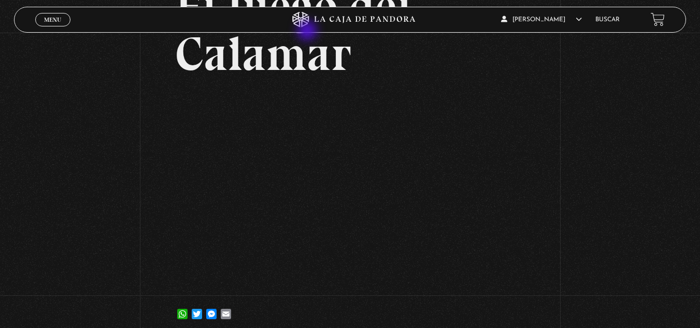
click at [323, 24] on icon at bounding box center [350, 20] width 210 height 16
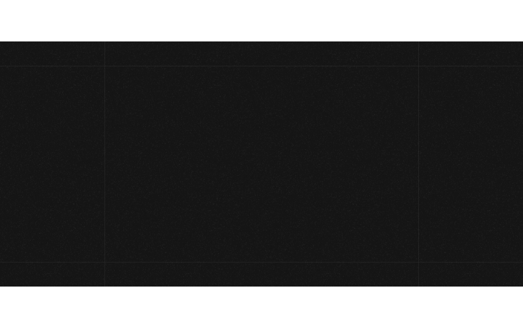
scroll to position [108, 0]
